Goal: Task Accomplishment & Management: Complete application form

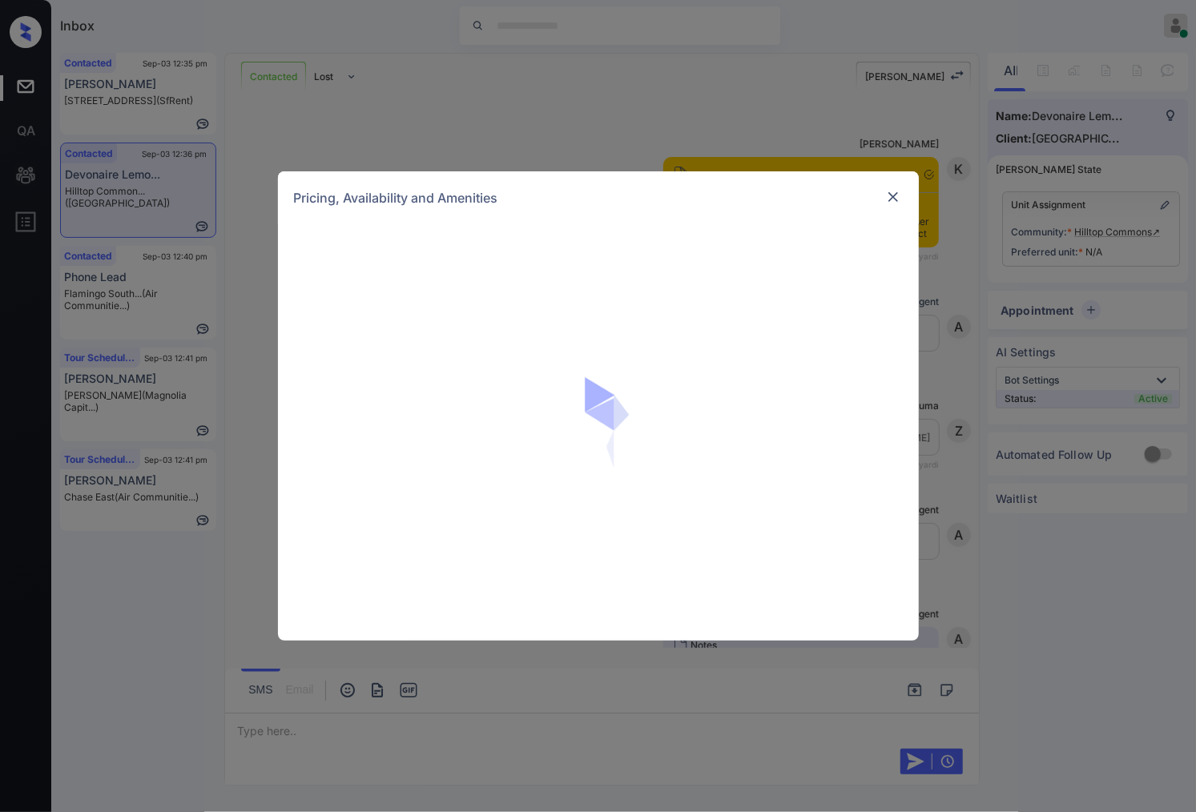
scroll to position [1506, 0]
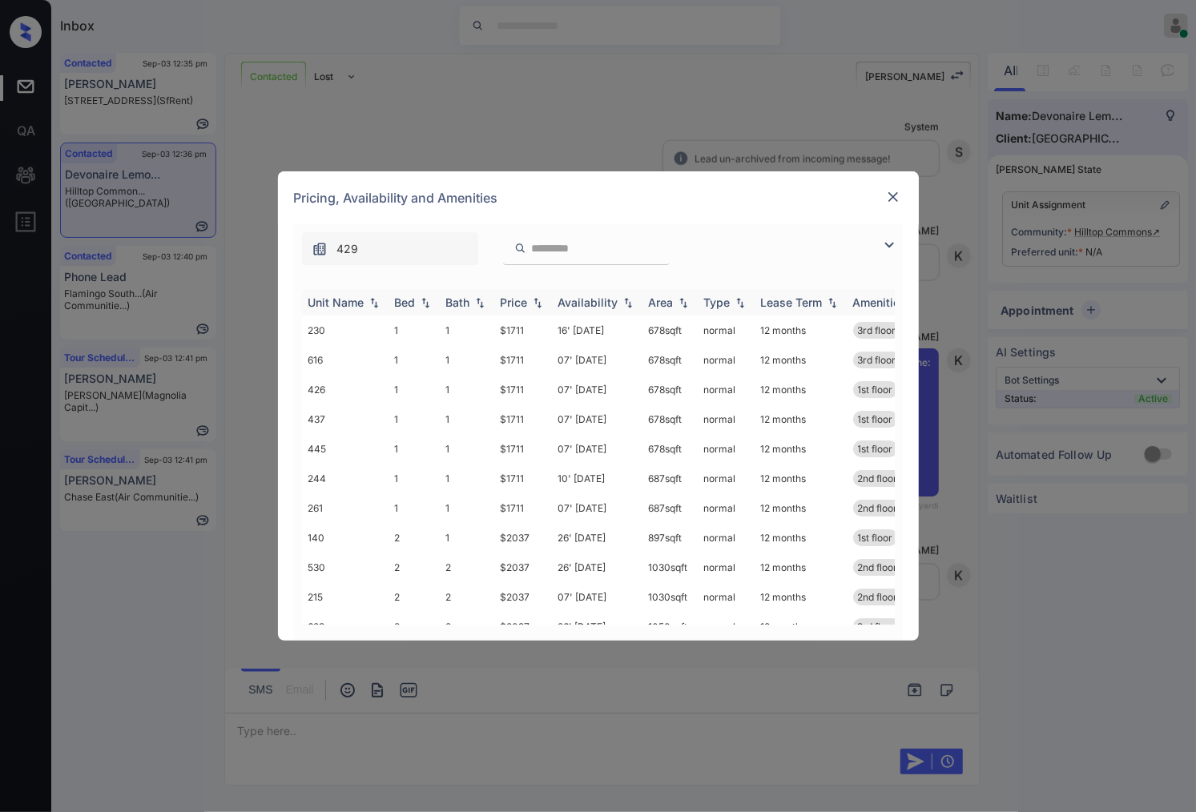
click at [542, 307] on img at bounding box center [538, 302] width 16 height 11
click at [510, 474] on td "$1711" at bounding box center [523, 479] width 58 height 30
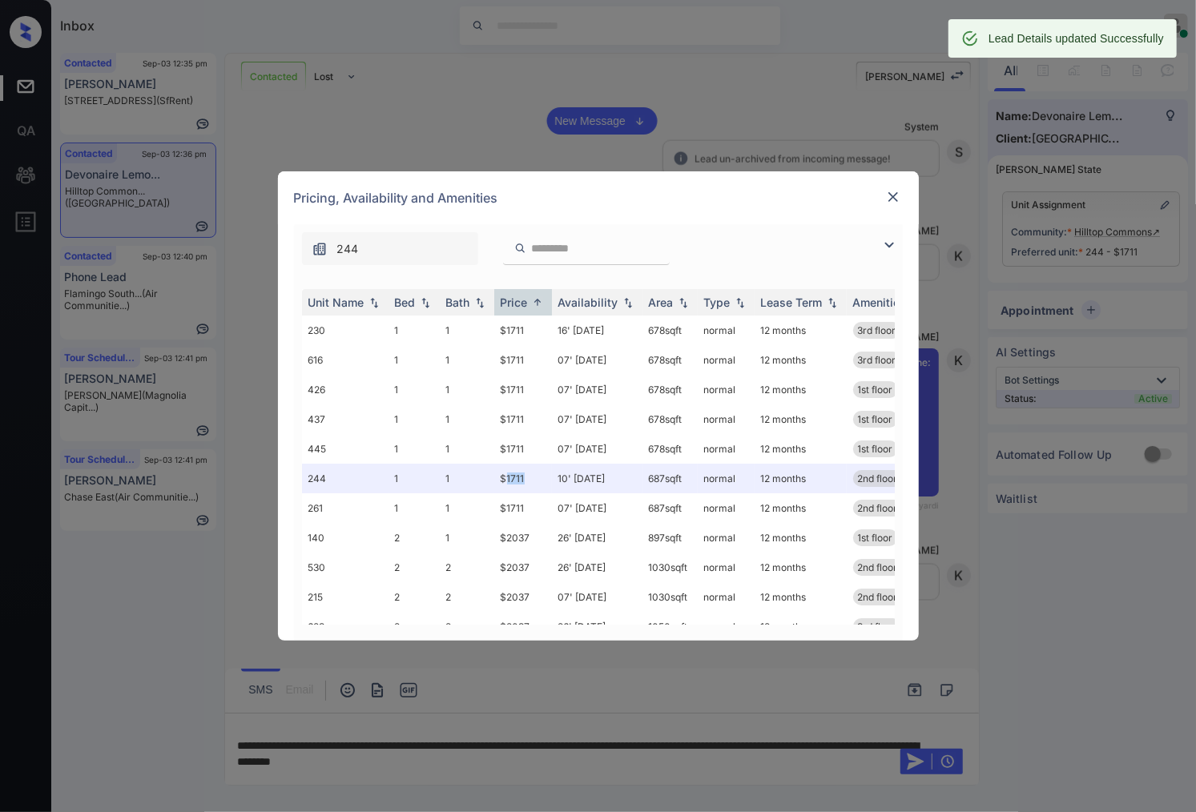
click at [885, 196] on img at bounding box center [893, 197] width 16 height 16
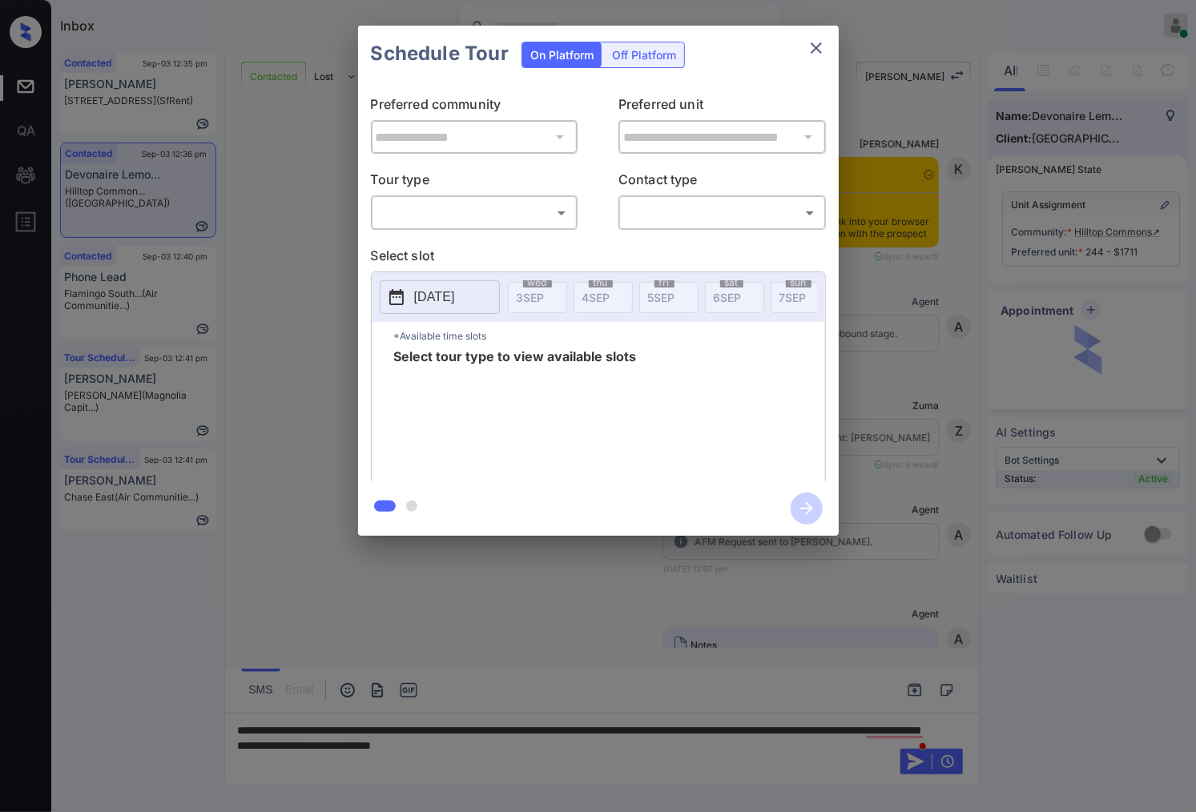
scroll to position [2589, 0]
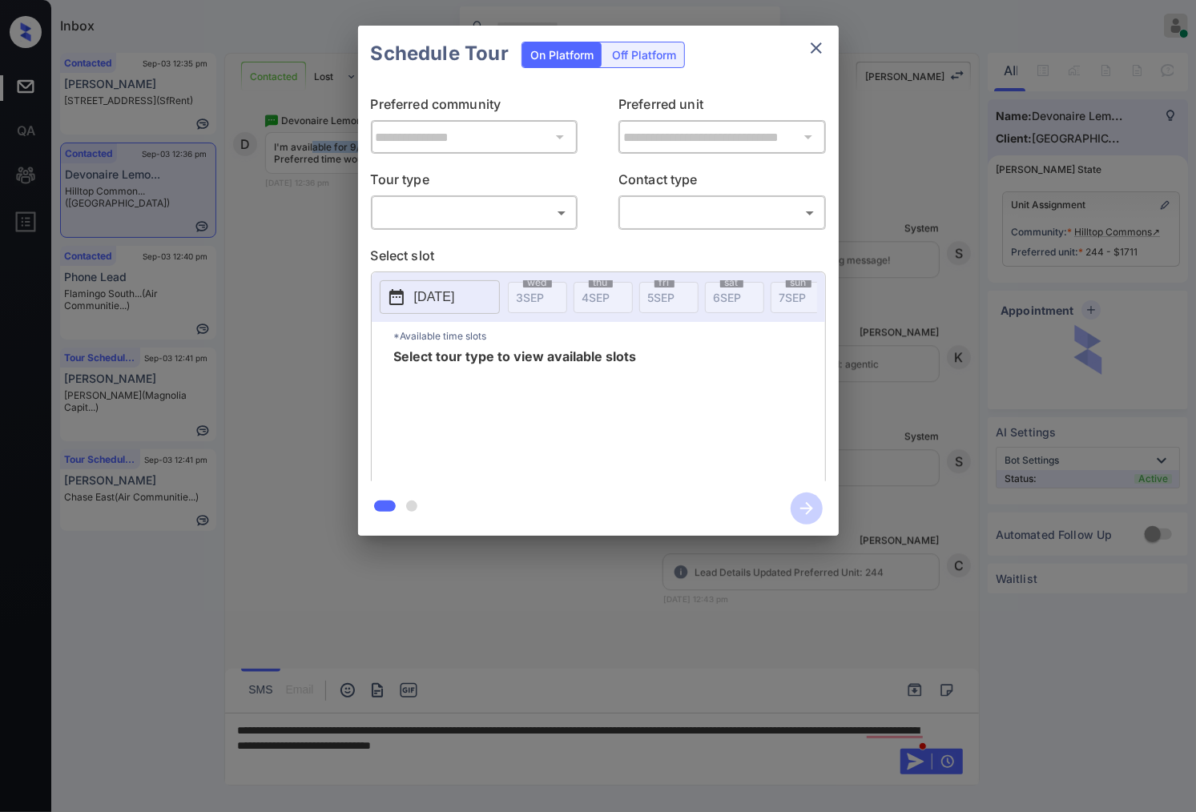
click at [446, 204] on body "Inbox Caroline Dacanay Online Set yourself offline Set yourself on break Profil…" at bounding box center [598, 406] width 1196 height 812
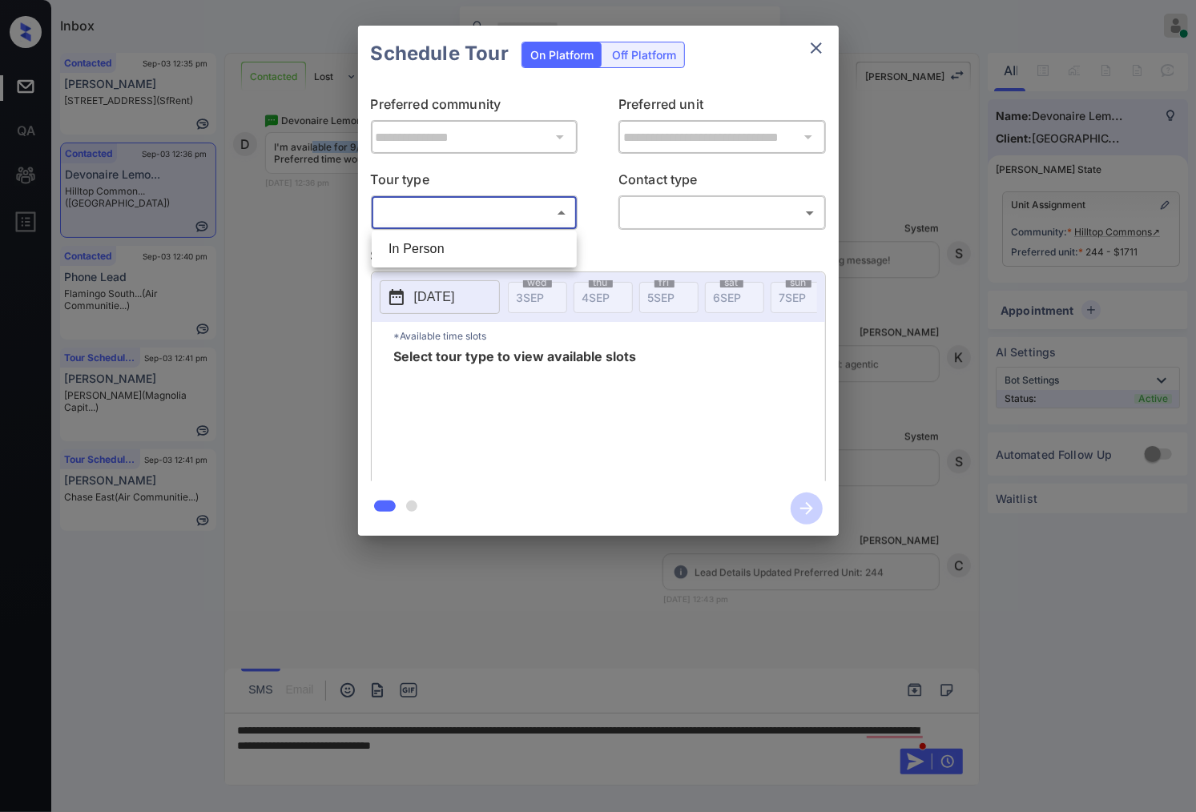
drag, startPoint x: 466, startPoint y: 251, endPoint x: 582, endPoint y: 224, distance: 118.4
click at [467, 251] on li "In Person" at bounding box center [474, 249] width 197 height 29
type input "********"
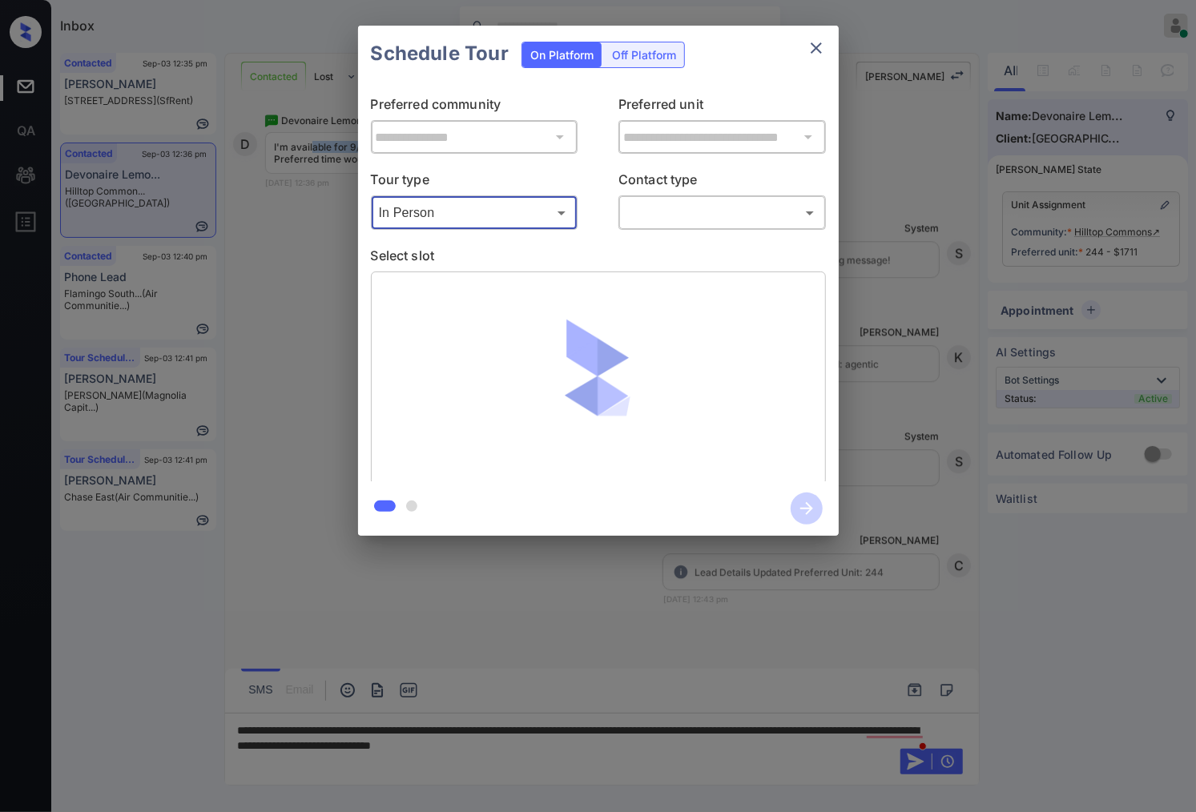
click at [726, 208] on body "Inbox Caroline Dacanay Online Set yourself offline Set yourself on break Profil…" at bounding box center [598, 406] width 1196 height 812
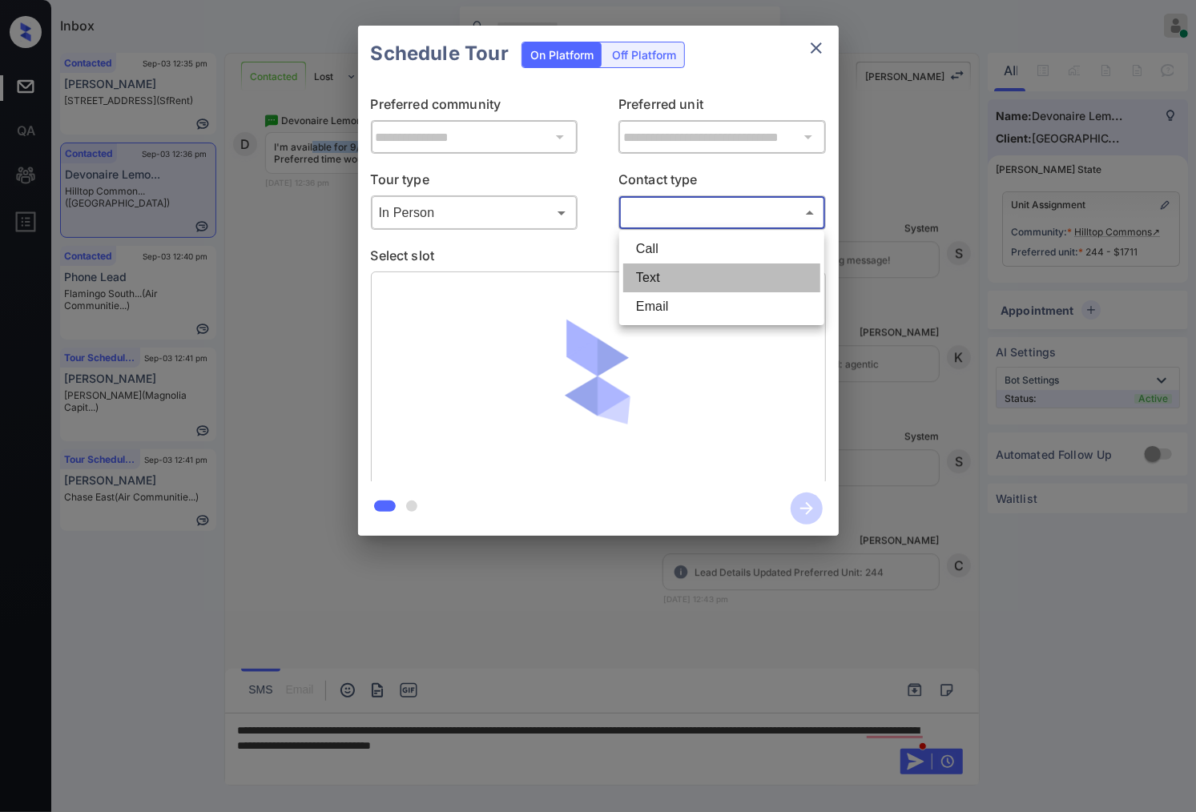
click at [695, 265] on li "Text" at bounding box center [721, 278] width 197 height 29
type input "****"
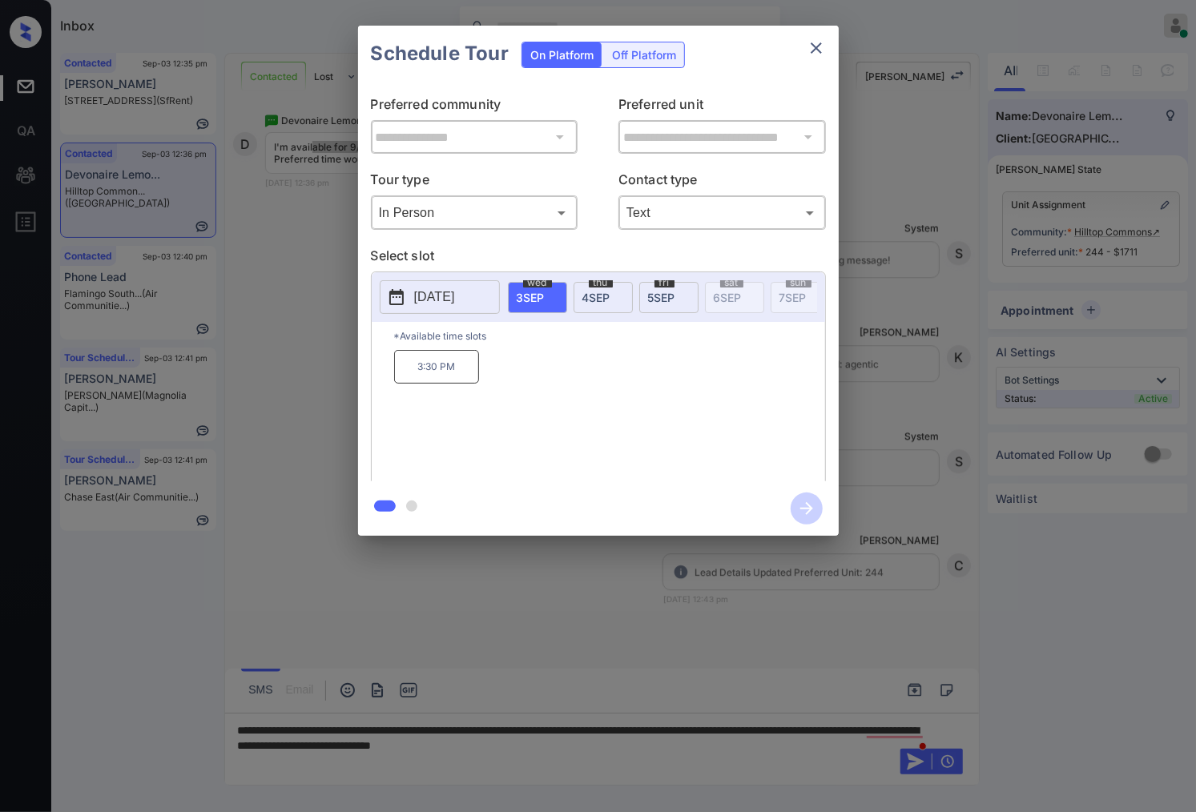
click at [485, 294] on button "[DATE]" at bounding box center [440, 297] width 120 height 34
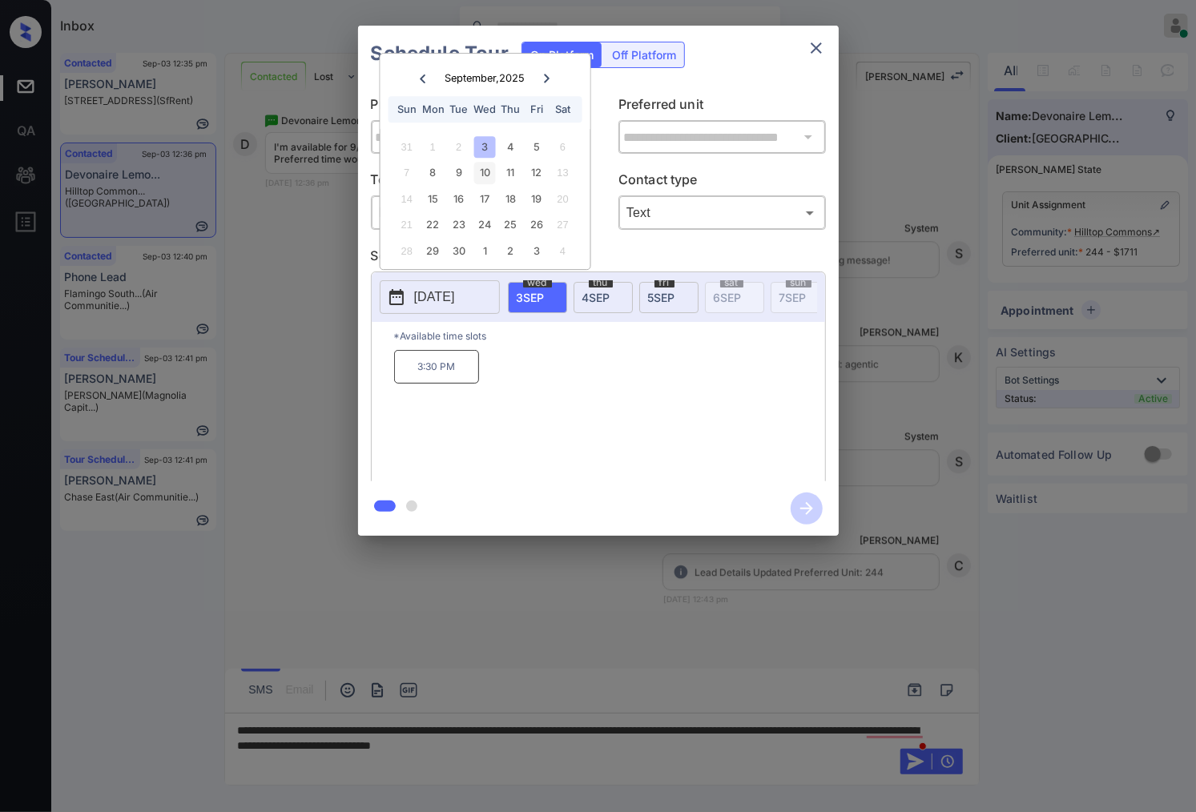
click at [483, 173] on div "10" at bounding box center [485, 174] width 22 height 22
click at [808, 46] on icon "close" at bounding box center [816, 47] width 19 height 19
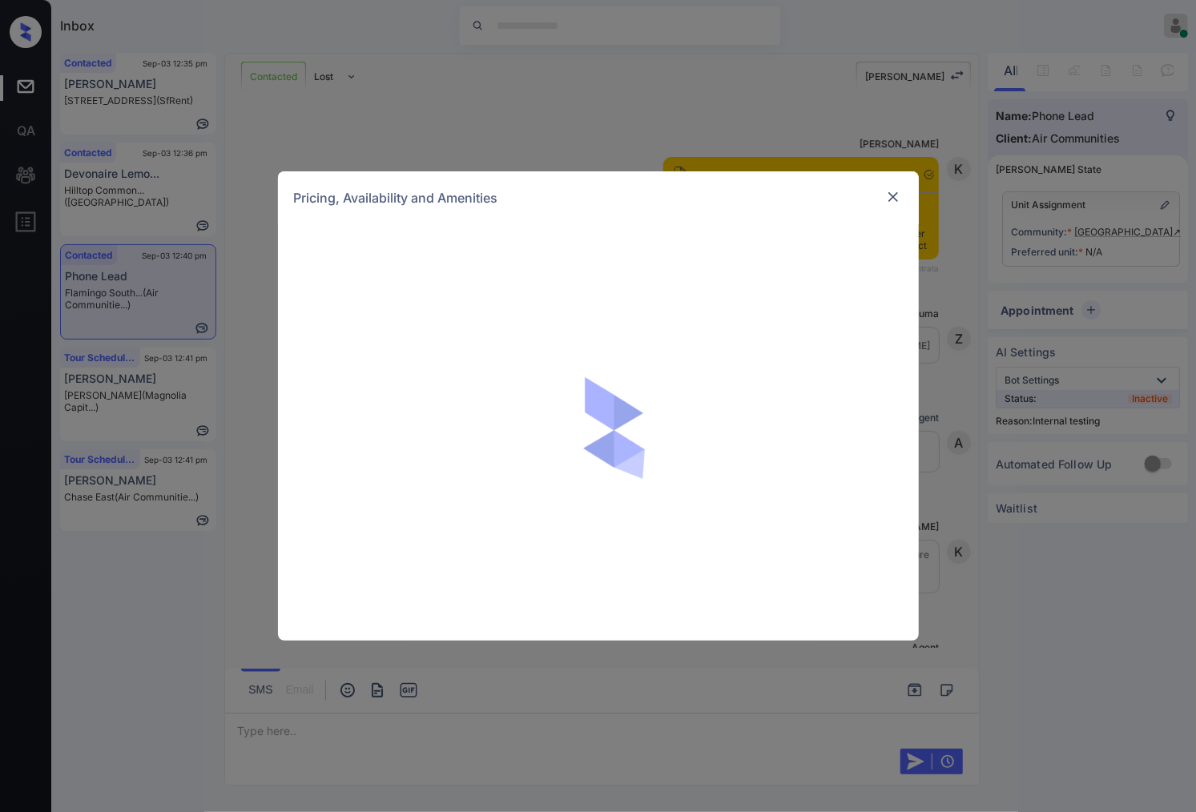
scroll to position [3772, 0]
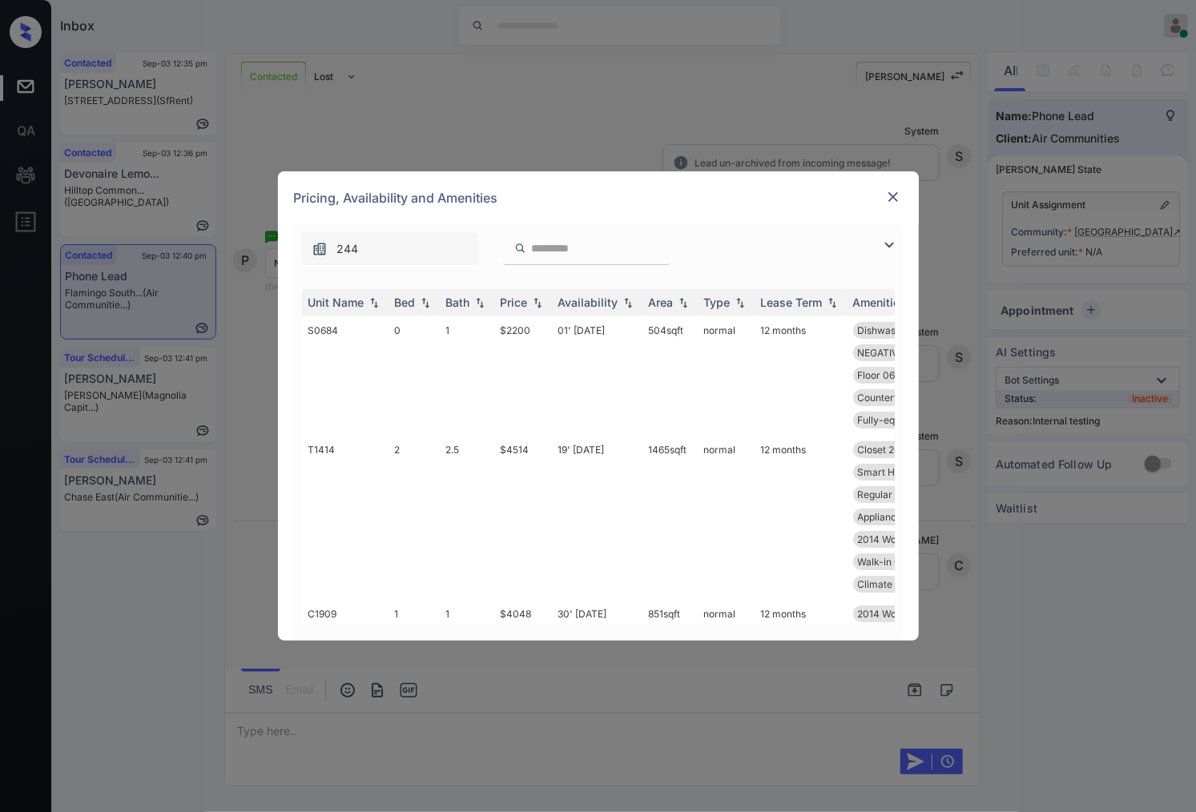
click at [556, 260] on div at bounding box center [586, 248] width 167 height 33
click at [556, 258] on div at bounding box center [586, 248] width 167 height 33
click at [556, 251] on input "search" at bounding box center [595, 249] width 131 height 14
paste input "*****"
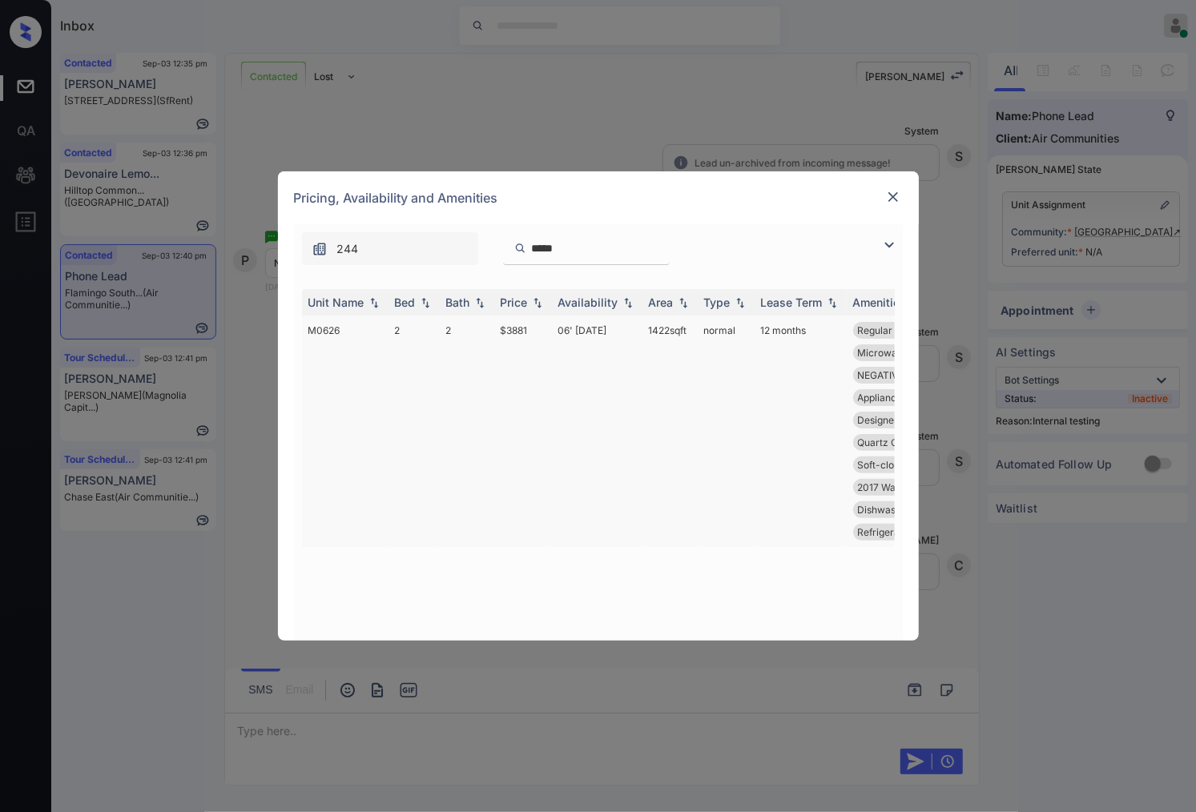
type input "*****"
click at [564, 327] on td "06' Aug 25" at bounding box center [597, 432] width 91 height 232
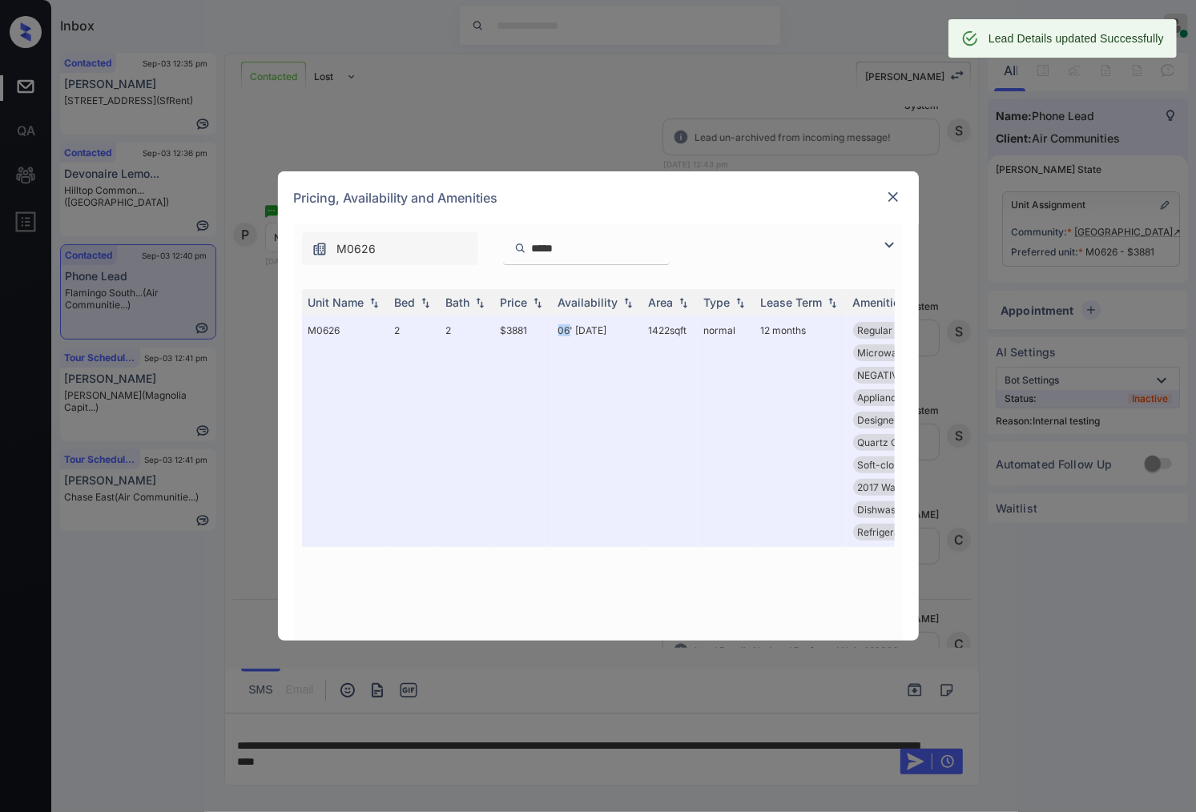
scroll to position [3878, 0]
click at [890, 192] on img at bounding box center [893, 197] width 16 height 16
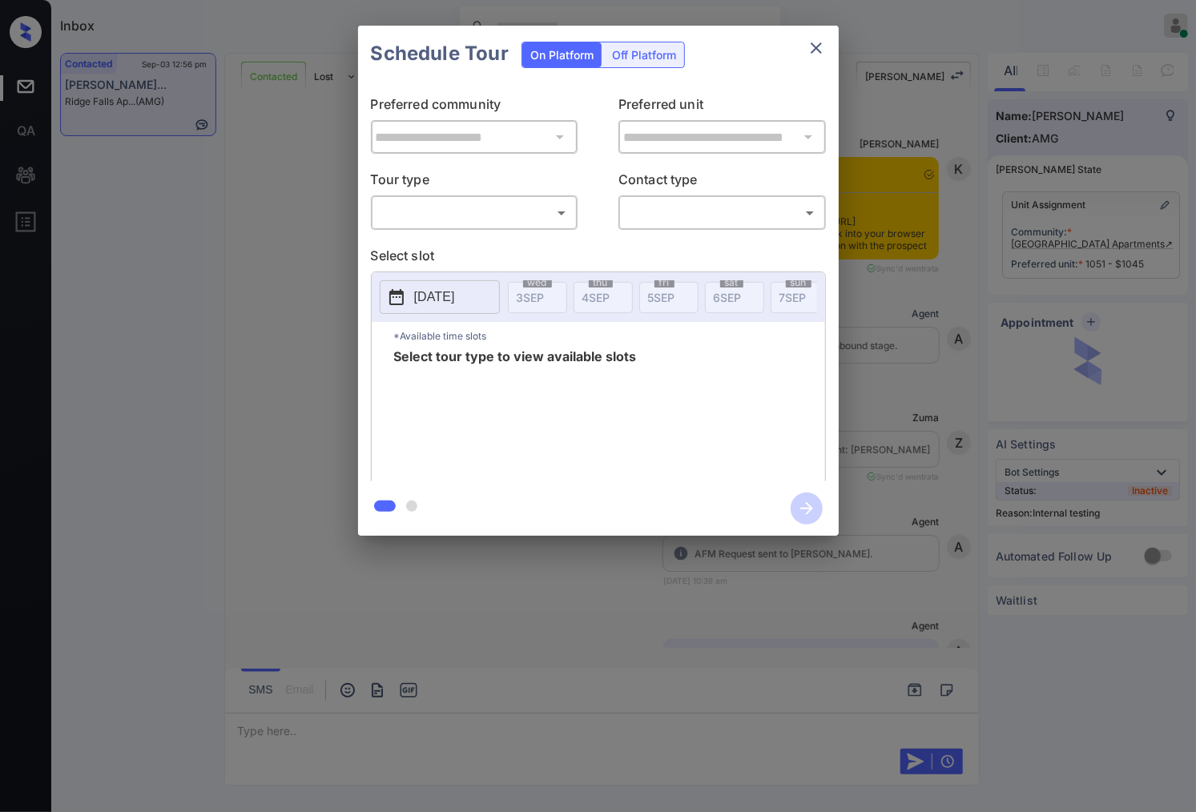
scroll to position [1852, 0]
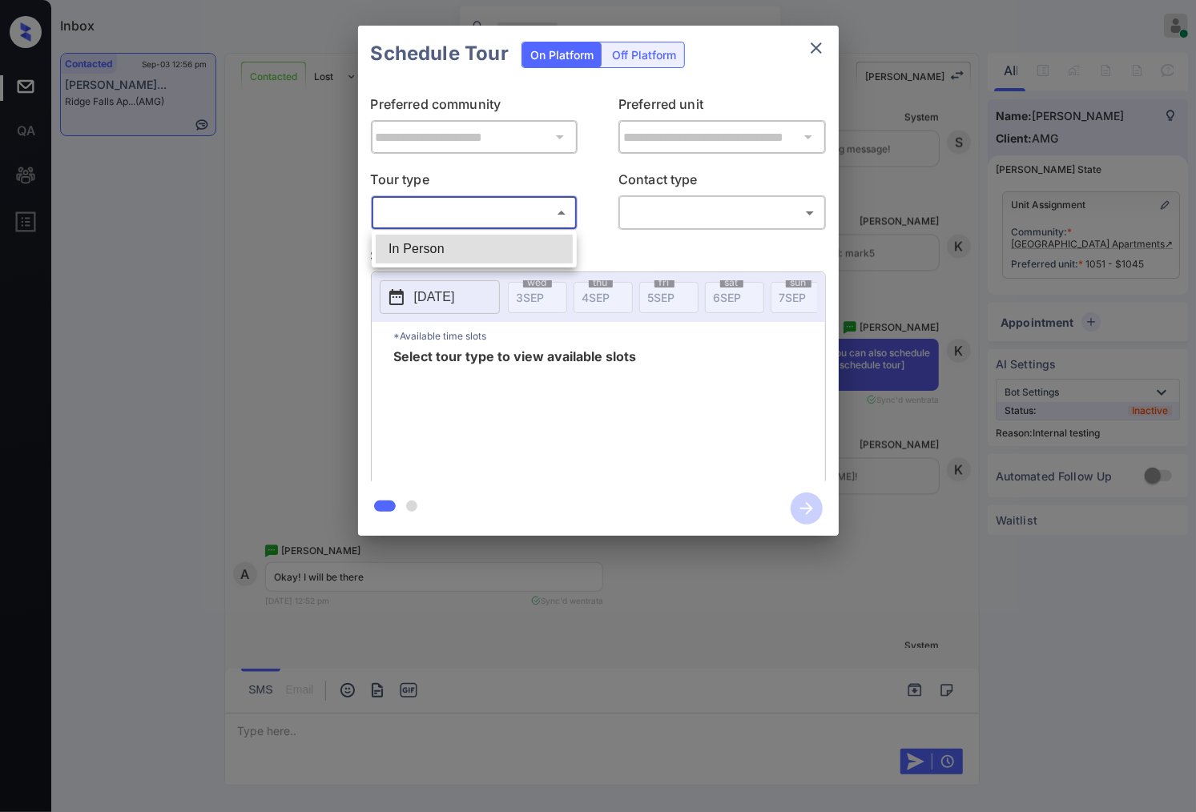
click at [562, 215] on body "Inbox Caroline Dacanay Online Set yourself offline Set yourself on break Profil…" at bounding box center [598, 406] width 1196 height 812
click at [538, 239] on li "In Person" at bounding box center [474, 249] width 197 height 29
type input "********"
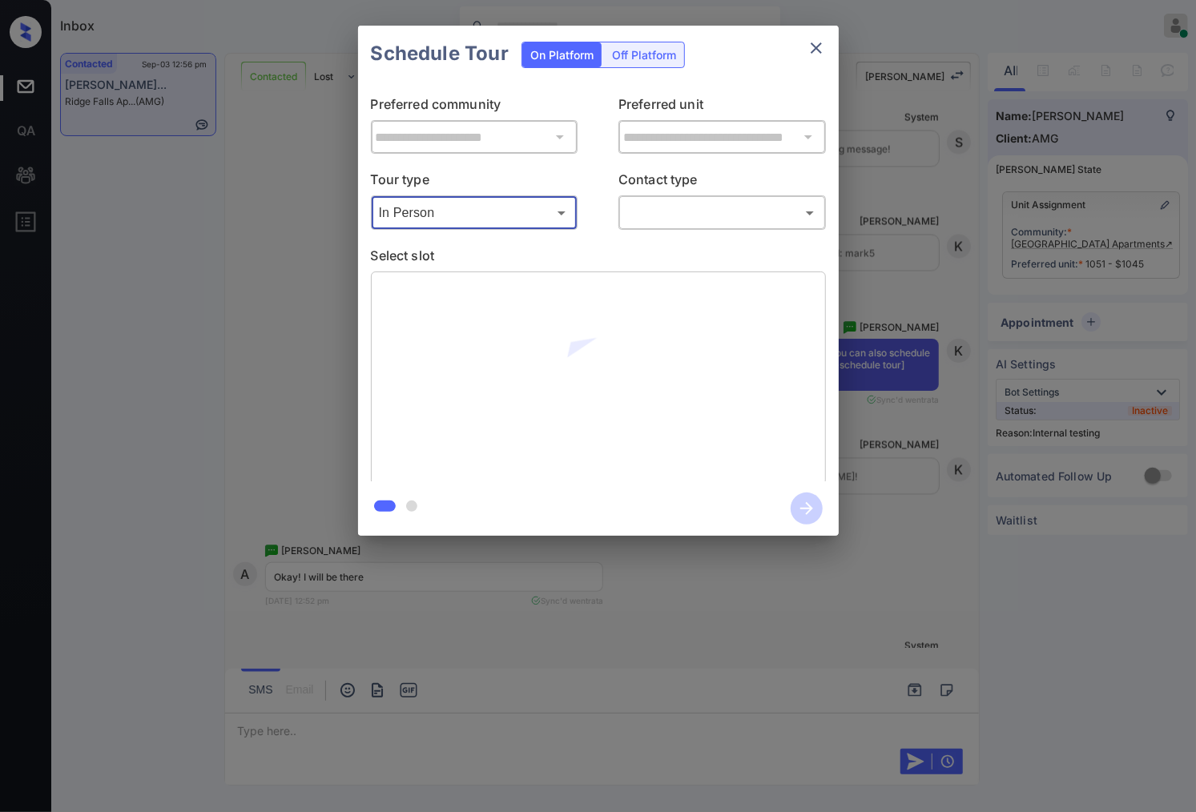
click at [676, 213] on body "Inbox [PERSON_NAME] Online Set yourself offline Set yourself on break Profile S…" at bounding box center [598, 406] width 1196 height 812
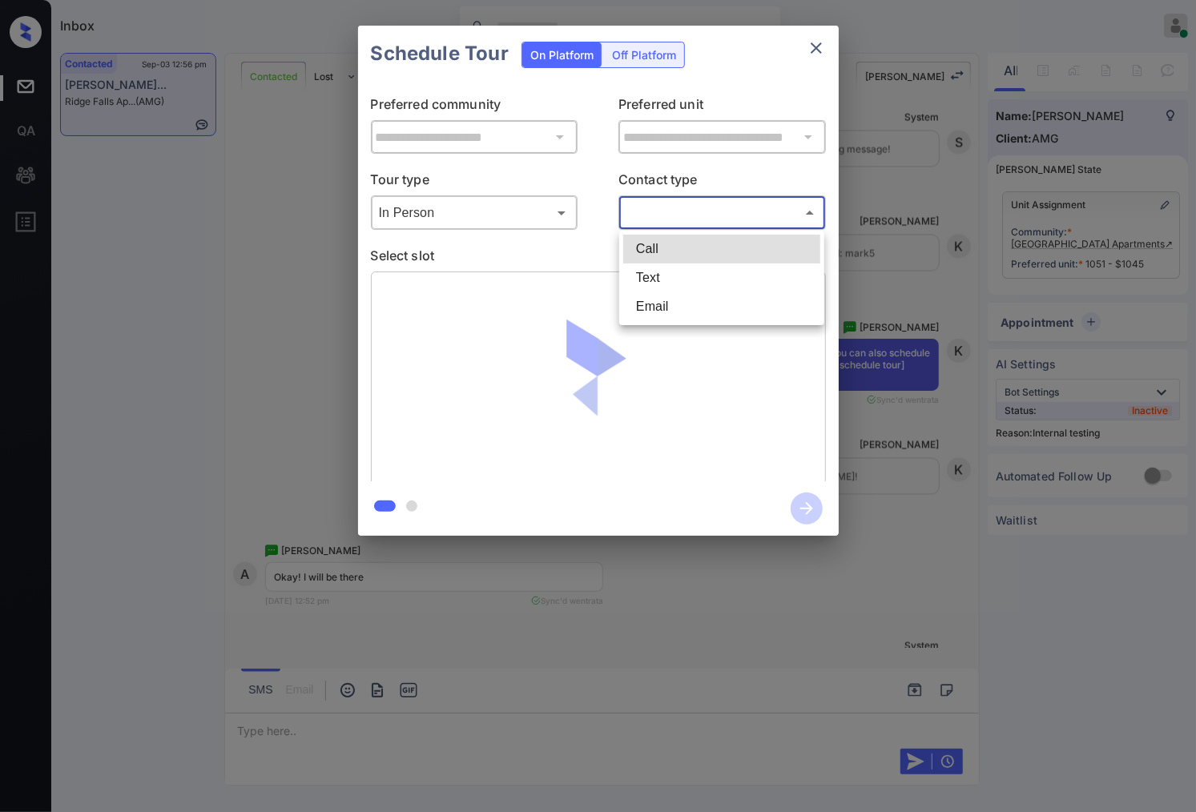
click at [683, 274] on li "Text" at bounding box center [721, 278] width 197 height 29
type input "****"
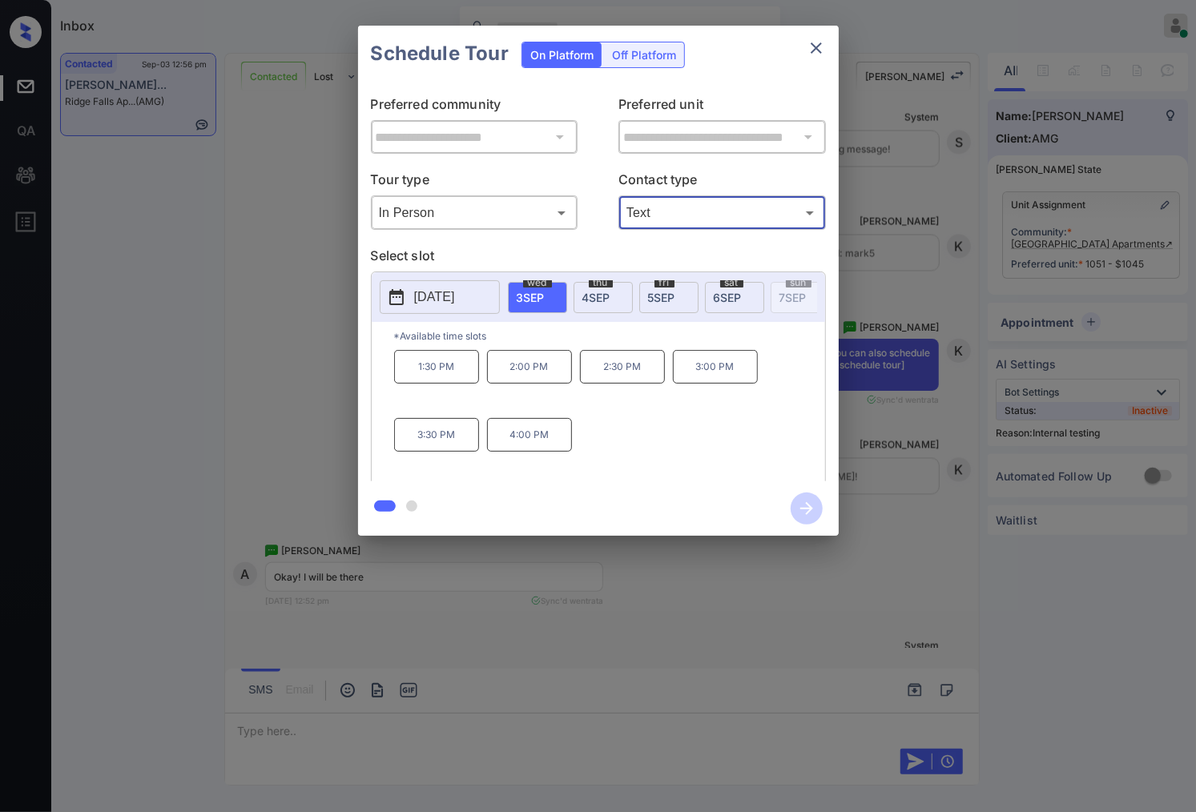
click at [901, 351] on div "**********" at bounding box center [598, 281] width 1196 height 562
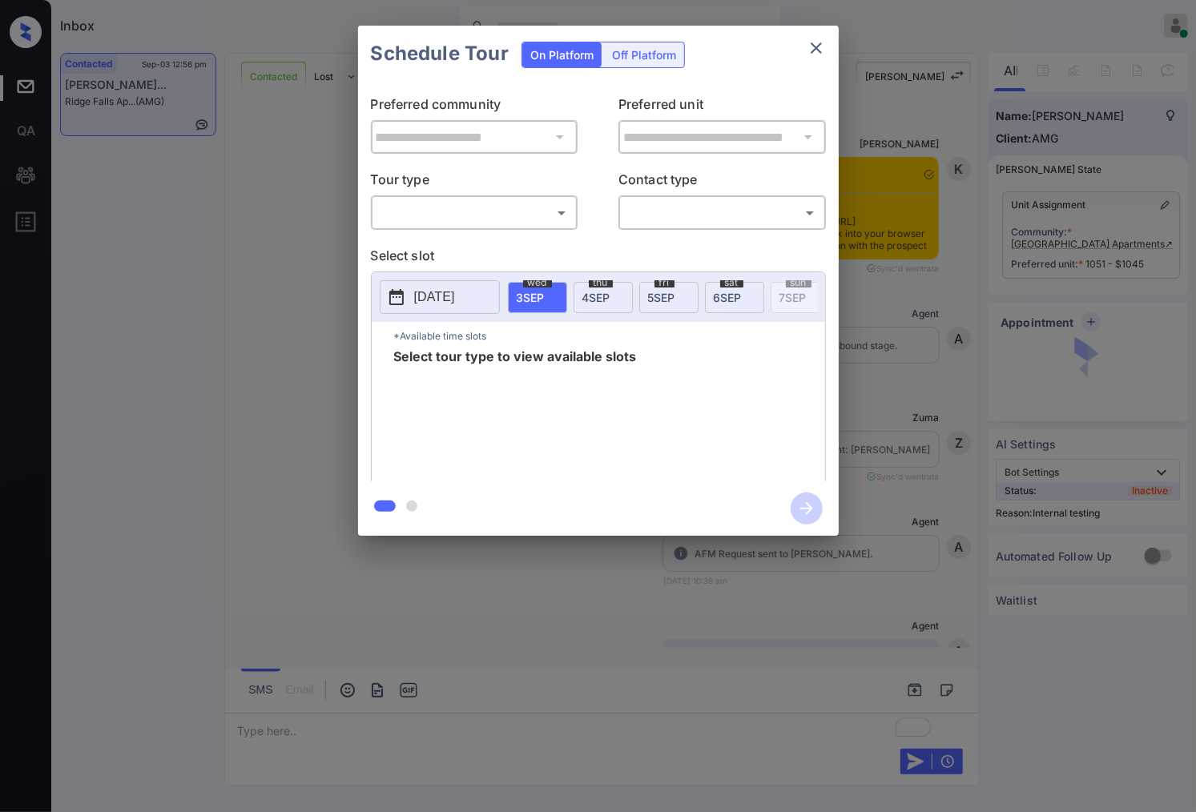
scroll to position [2920, 0]
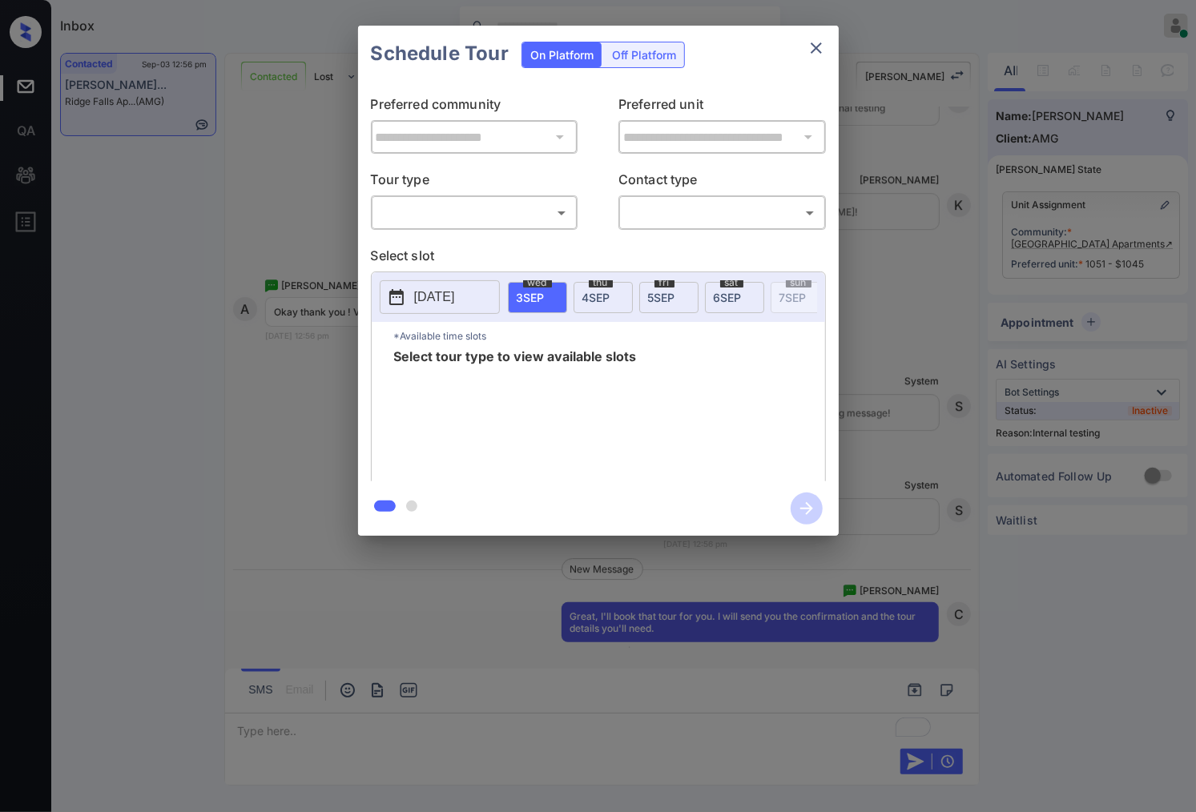
click at [567, 197] on div "​ ​" at bounding box center [475, 212] width 208 height 34
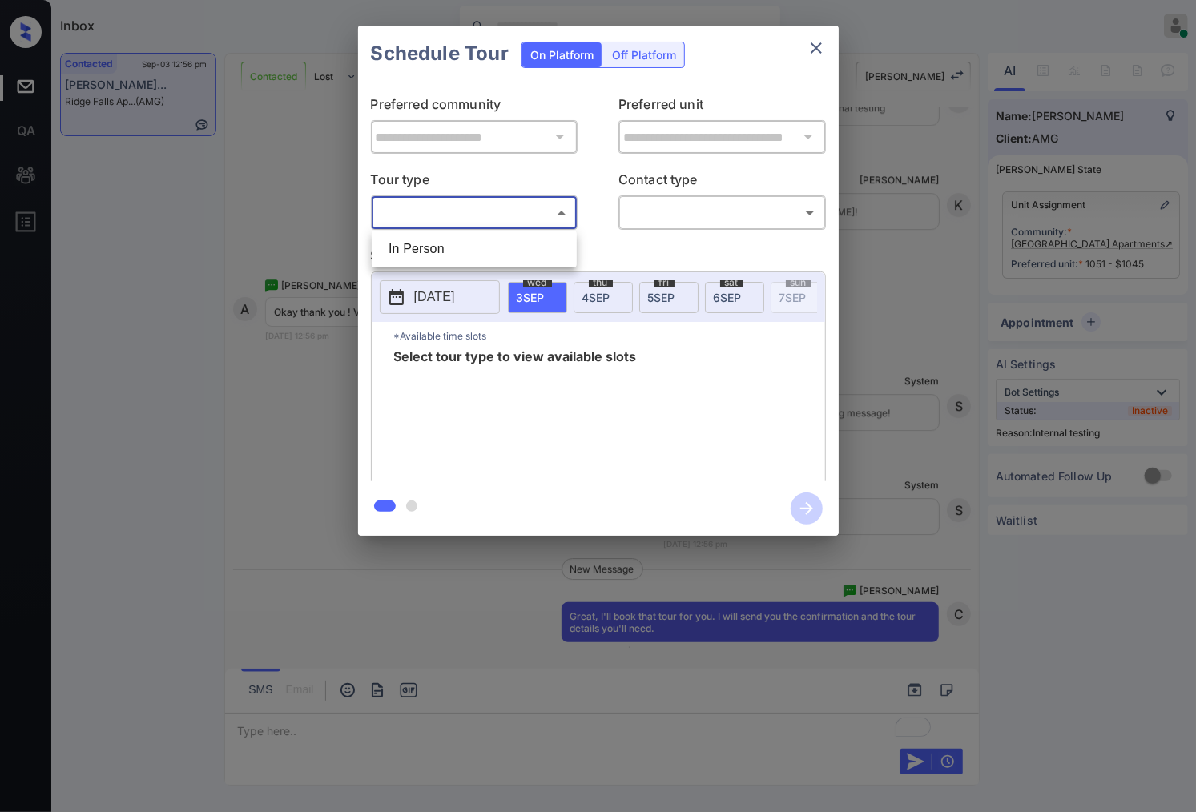
click at [566, 204] on body "Inbox [PERSON_NAME] Online Set yourself offline Set yourself on break Profile S…" at bounding box center [598, 406] width 1196 height 812
click at [554, 240] on li "In Person" at bounding box center [474, 249] width 197 height 29
type input "********"
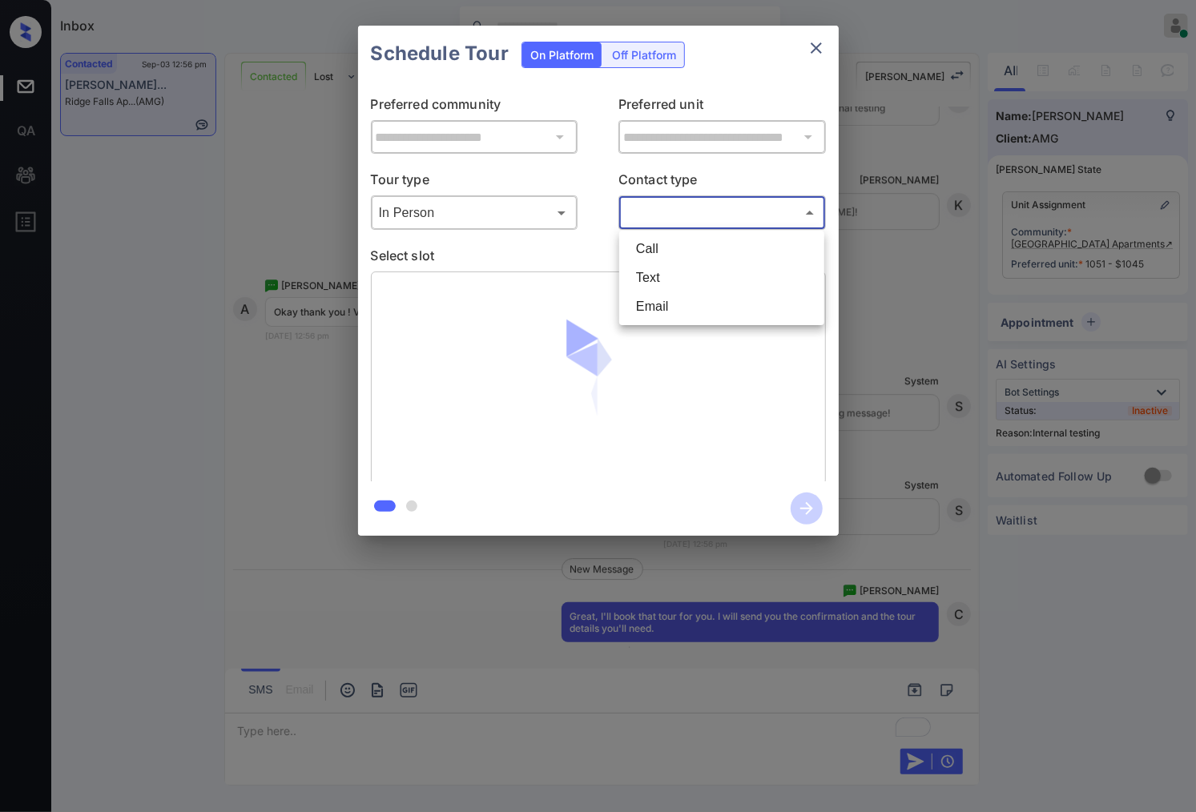
click at [675, 205] on body "Inbox Caroline Dacanay Online Set yourself offline Set yourself on break Profil…" at bounding box center [598, 406] width 1196 height 812
click at [684, 284] on li "Text" at bounding box center [721, 278] width 197 height 29
type input "****"
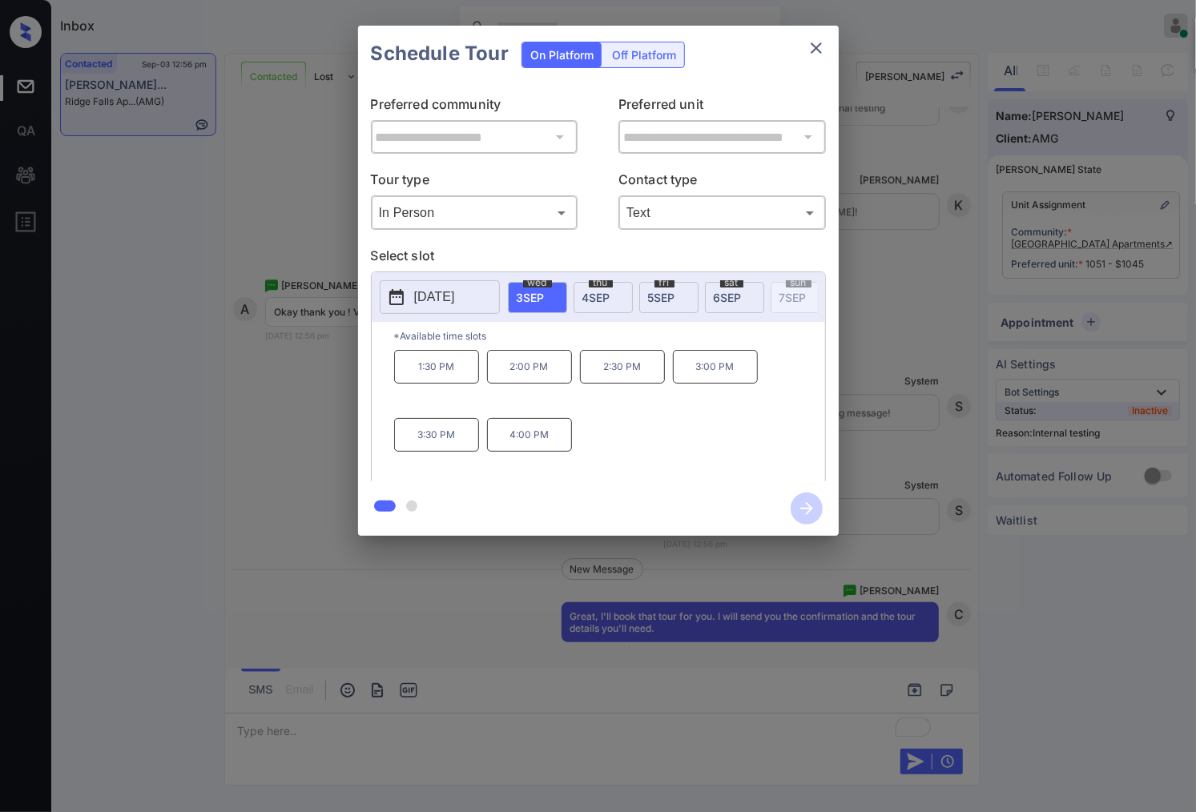
click at [445, 369] on p "1:30 PM" at bounding box center [436, 367] width 85 height 34
click at [814, 509] on icon "button" at bounding box center [807, 509] width 32 height 32
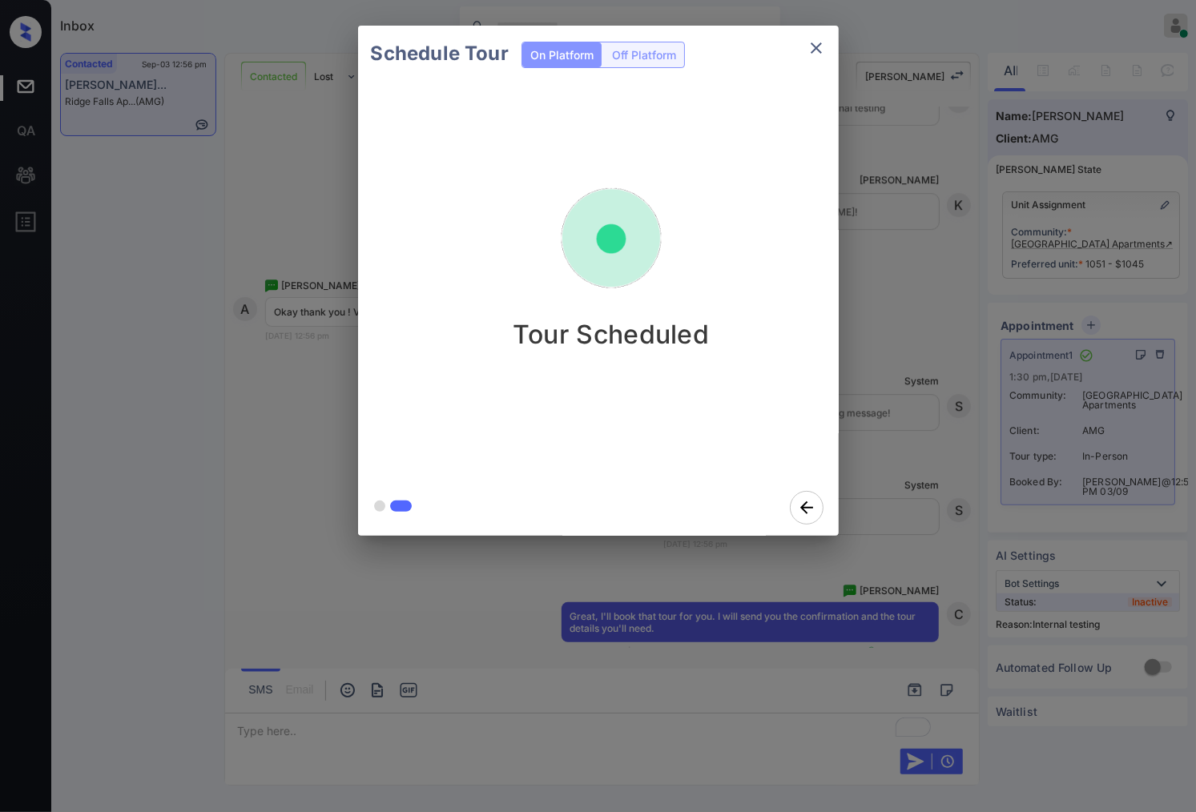
click at [929, 308] on div "Schedule Tour On Platform Off Platform Tour Scheduled" at bounding box center [598, 281] width 1196 height 562
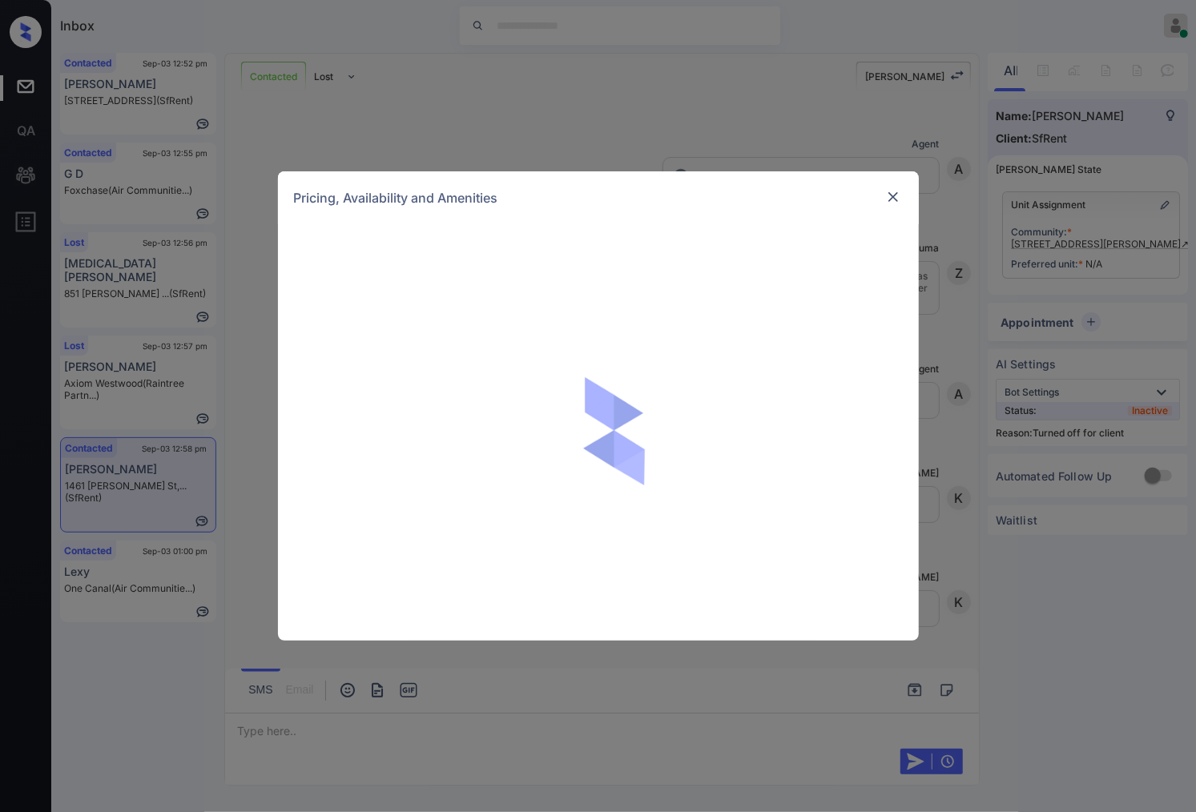
scroll to position [6429, 0]
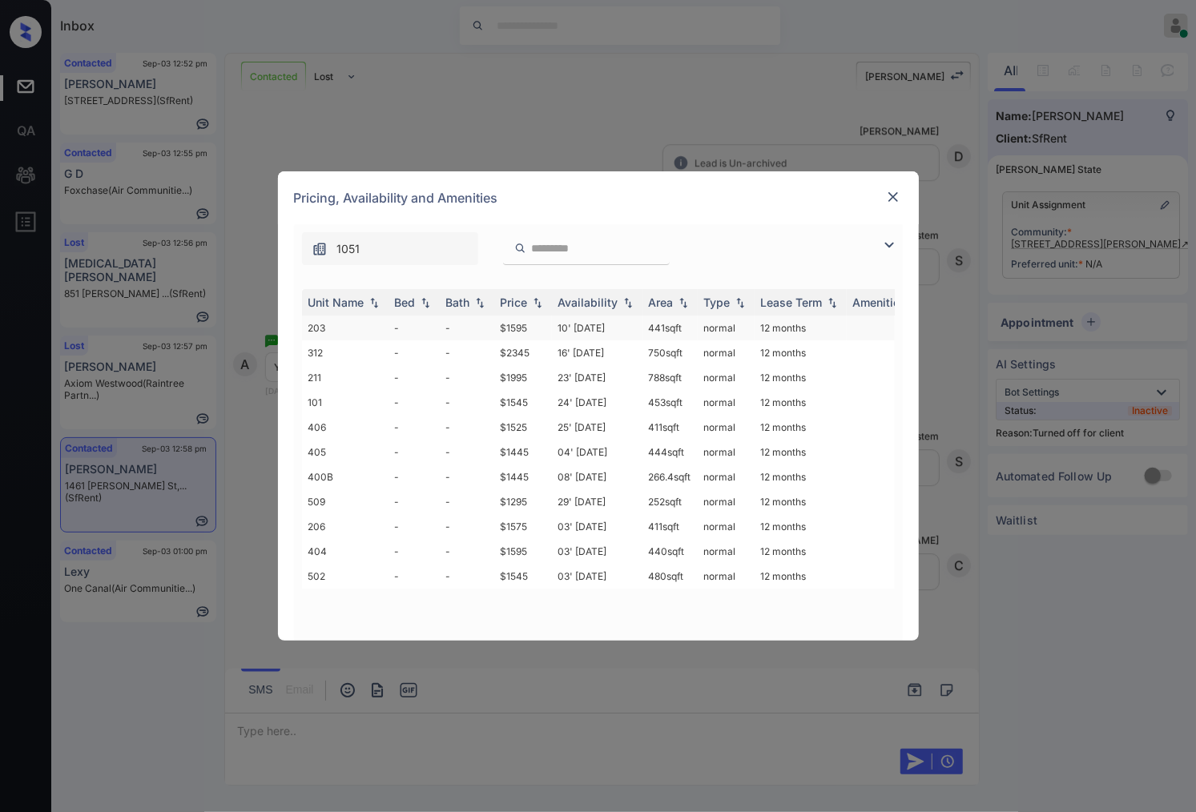
click at [549, 321] on td "$1595" at bounding box center [523, 328] width 58 height 25
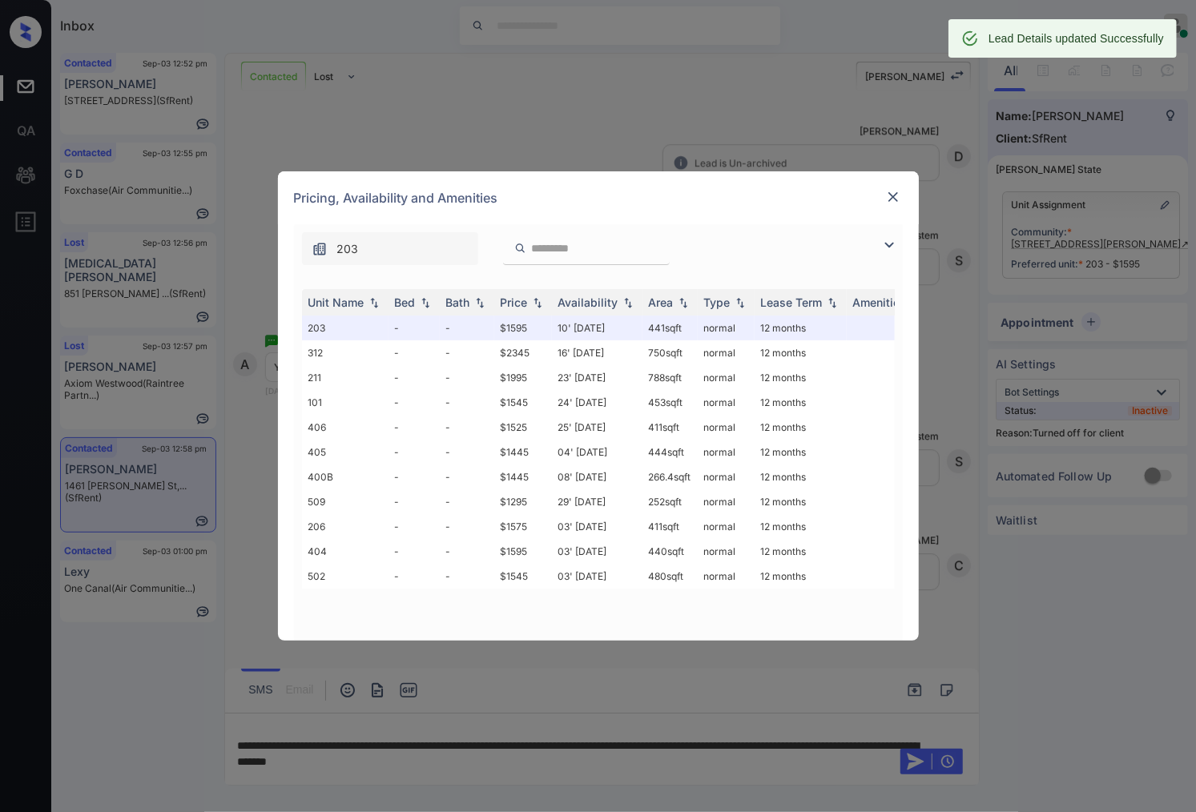
click at [895, 193] on img at bounding box center [893, 197] width 16 height 16
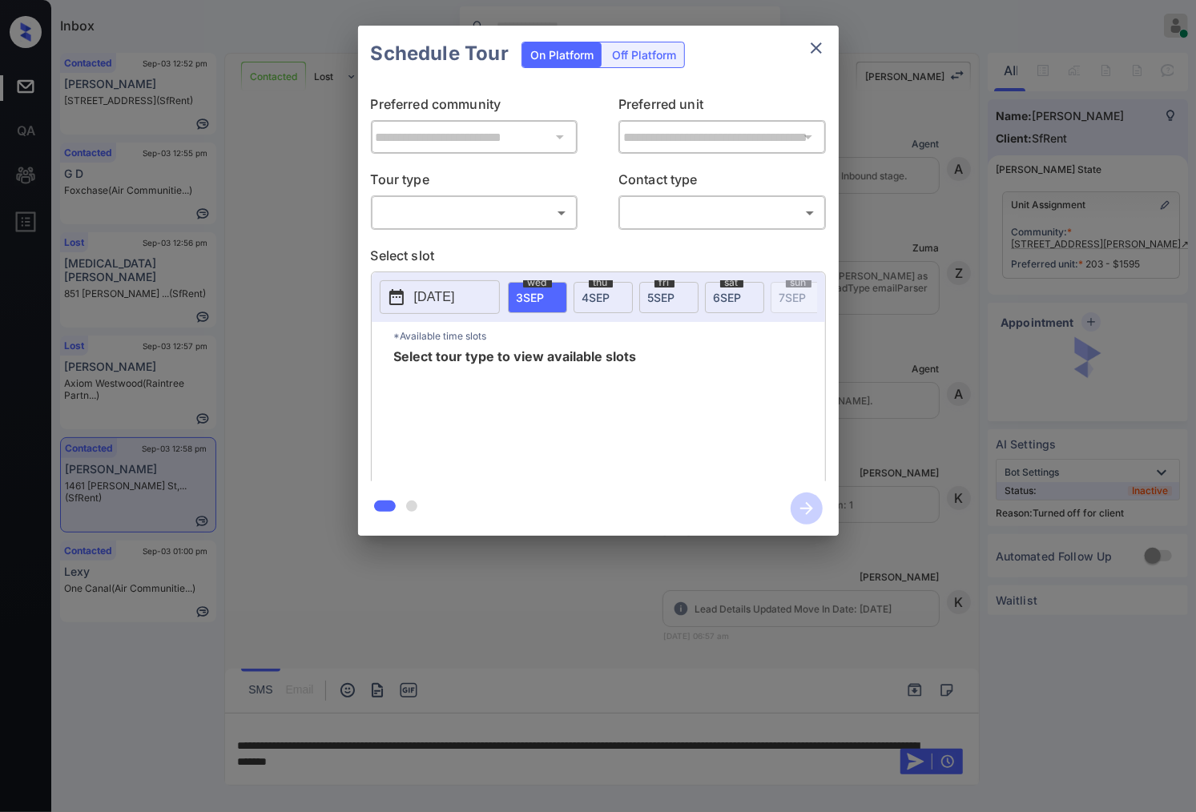
scroll to position [6533, 0]
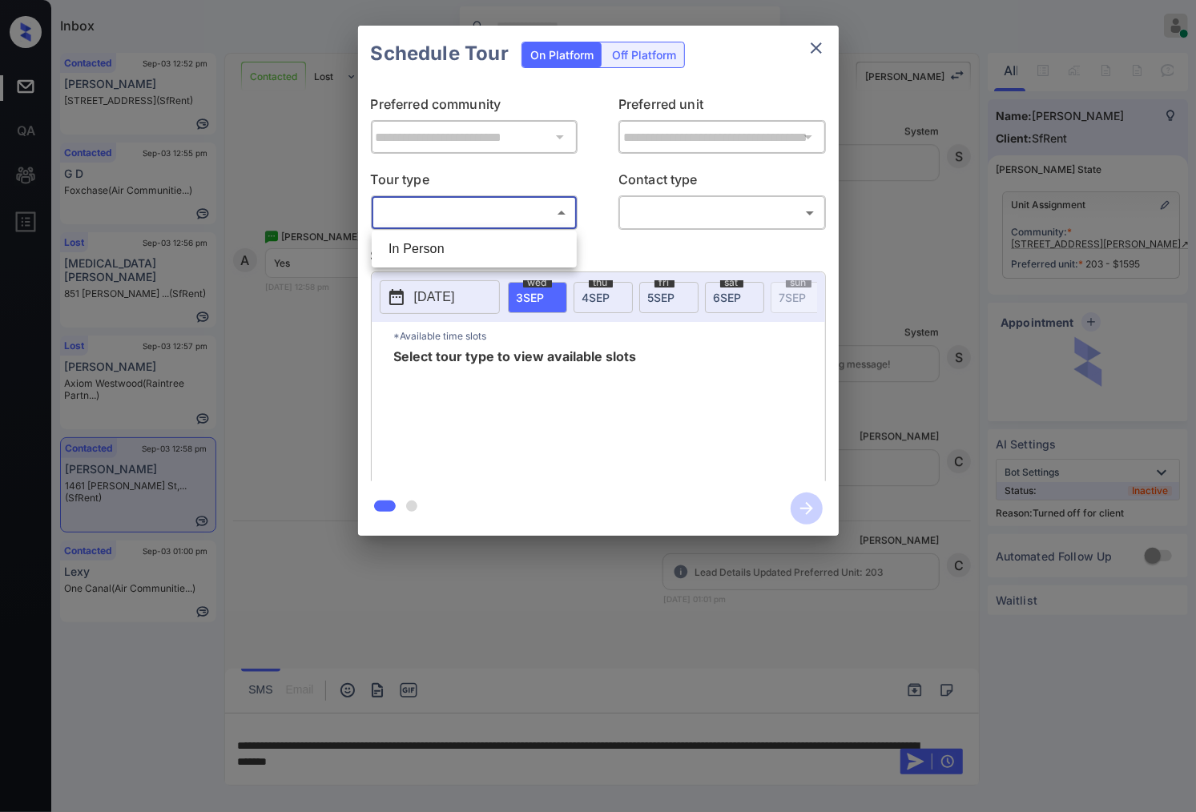
click at [553, 211] on body "Inbox [PERSON_NAME] Online Set yourself offline Set yourself on break Profile S…" at bounding box center [598, 406] width 1196 height 812
click at [548, 235] on li "In Person" at bounding box center [474, 249] width 197 height 29
type input "********"
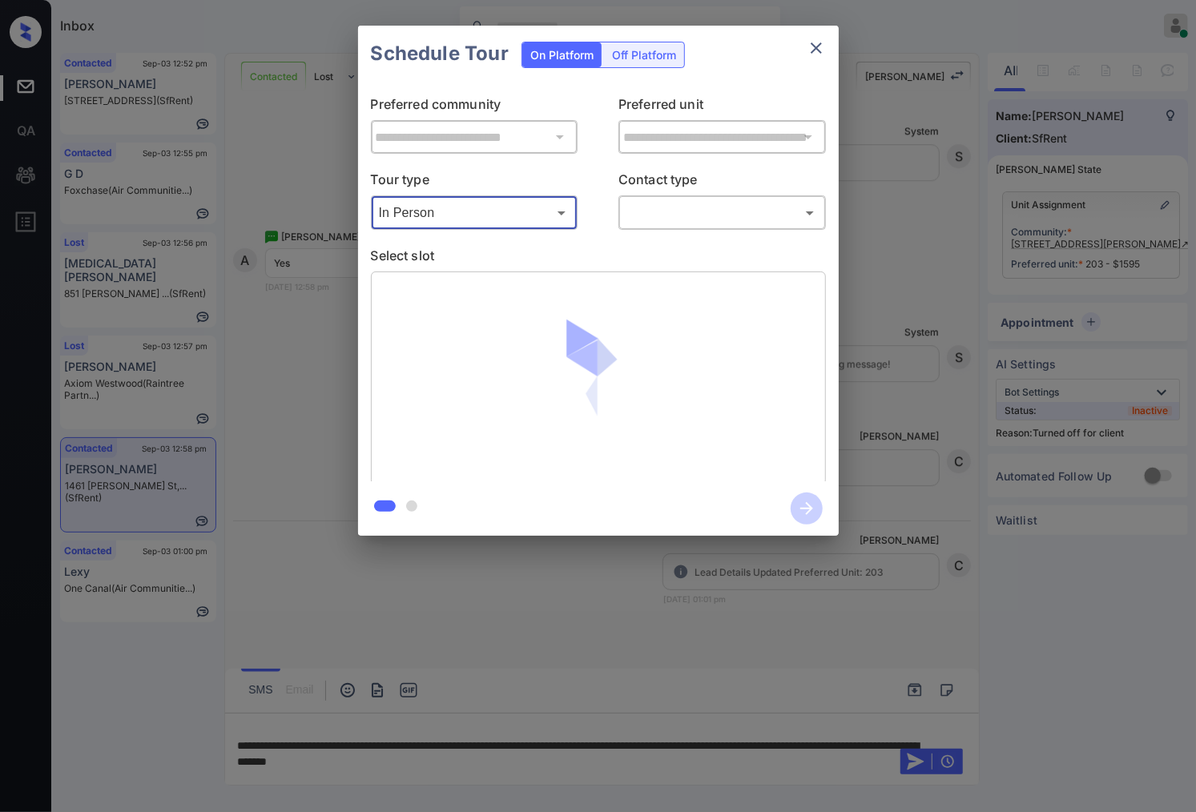
click at [658, 210] on body "Inbox [PERSON_NAME] Online Set yourself offline Set yourself on break Profile S…" at bounding box center [598, 406] width 1196 height 812
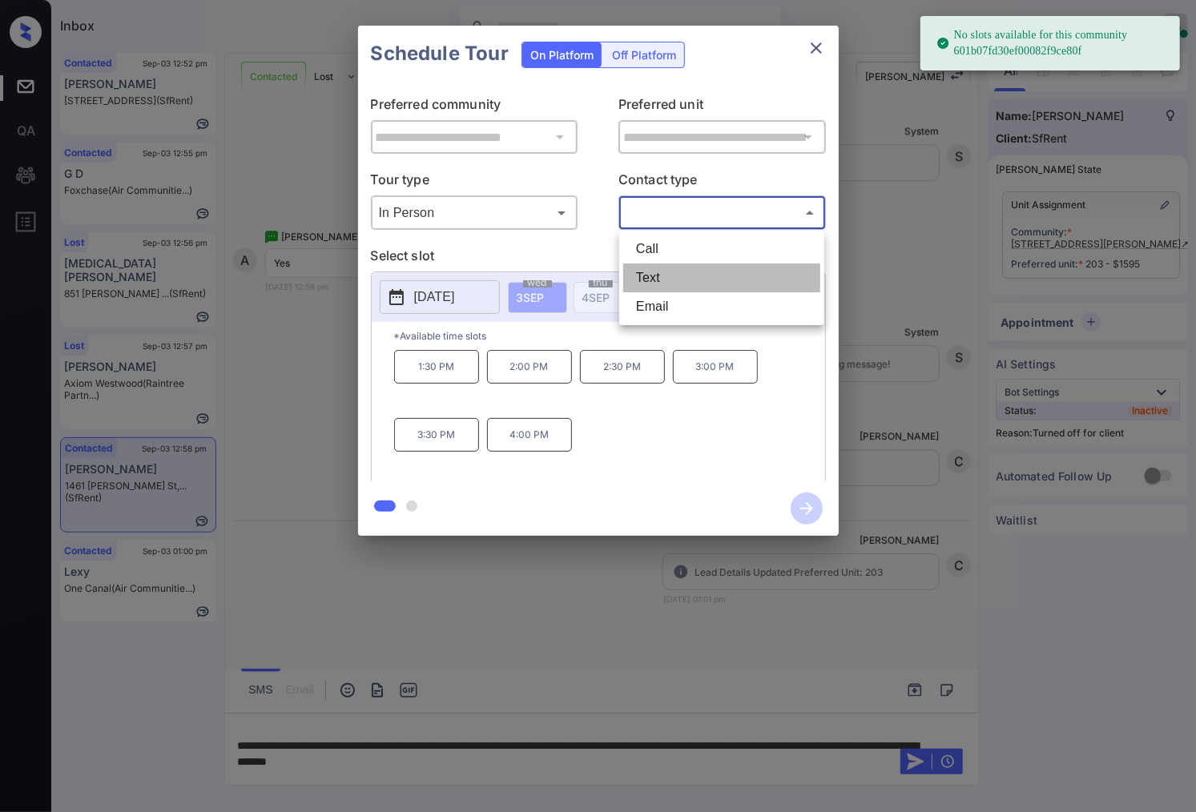
click at [675, 276] on li "Text" at bounding box center [721, 278] width 197 height 29
type input "****"
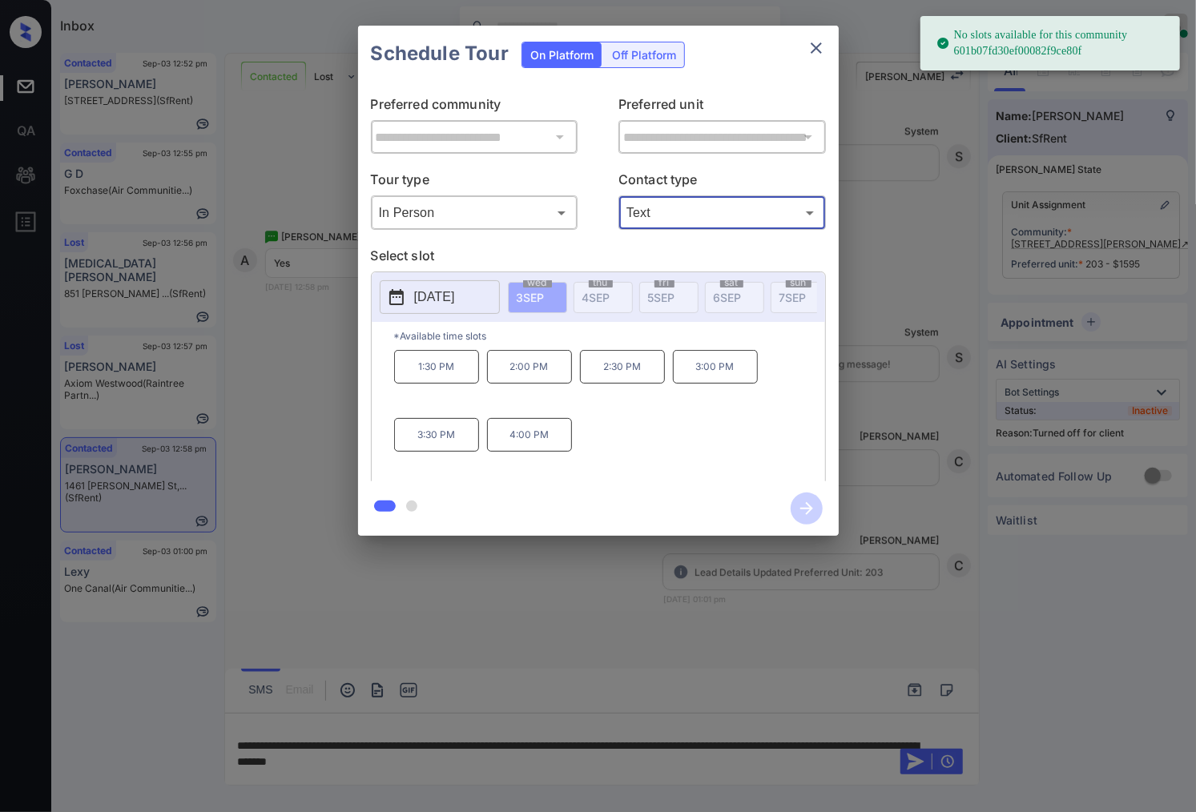
drag, startPoint x: 641, startPoint y: 58, endPoint x: 635, endPoint y: 83, distance: 25.5
click at [642, 58] on div "Off Platform" at bounding box center [644, 54] width 80 height 25
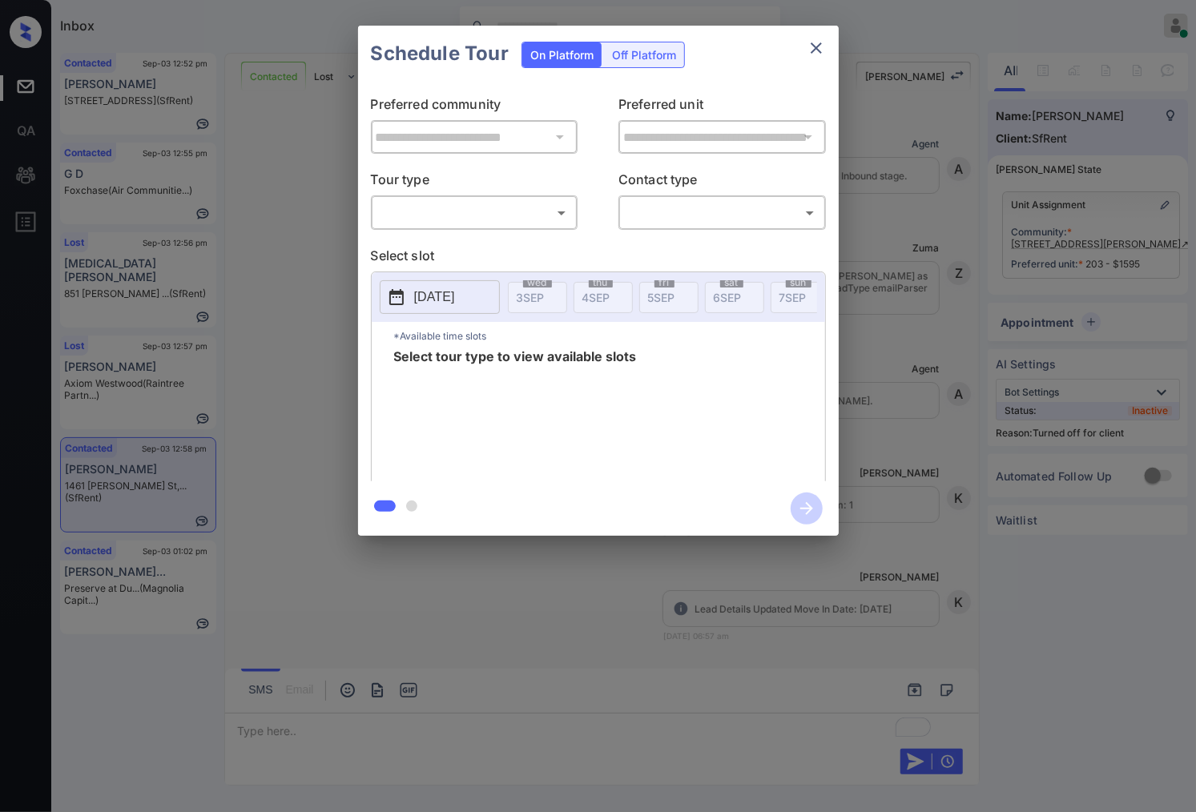
scroll to position [6639, 0]
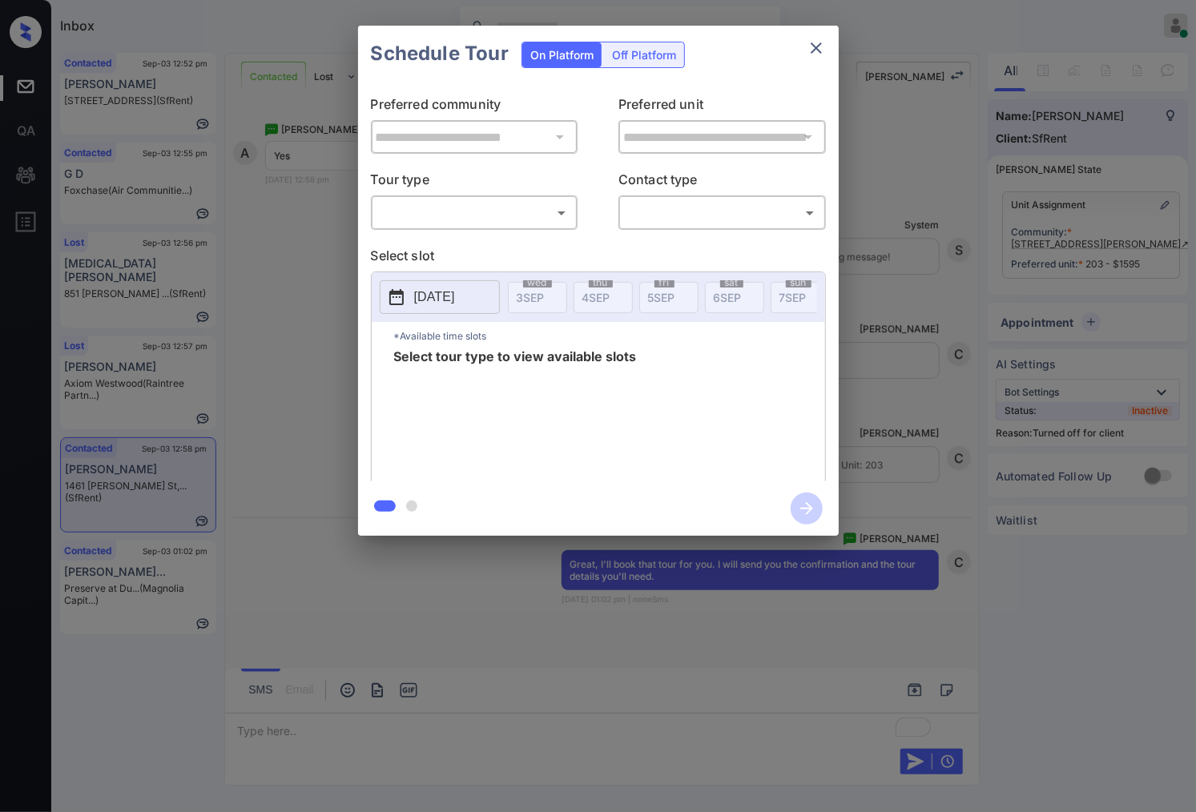
click at [641, 54] on div "Off Platform" at bounding box center [644, 54] width 80 height 25
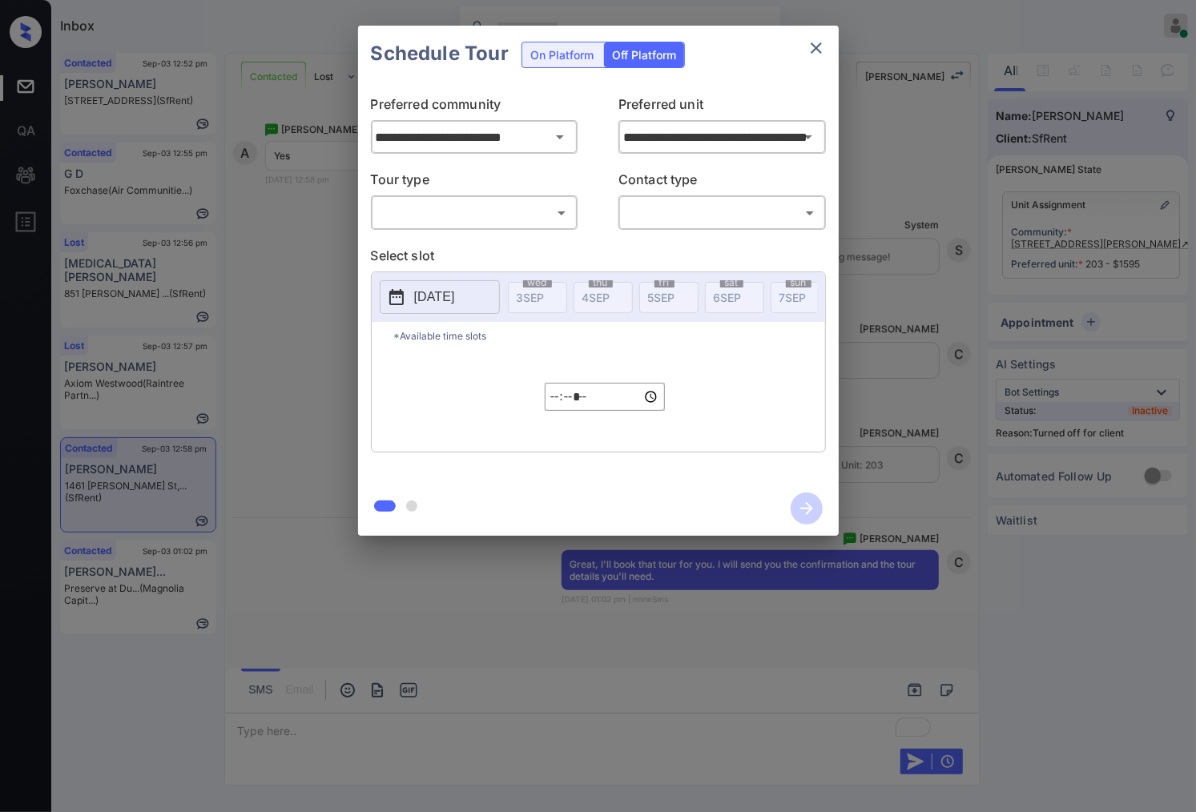
click at [524, 217] on body "Inbox [PERSON_NAME] Online Set yourself offline Set yourself on break Profile S…" at bounding box center [598, 406] width 1196 height 812
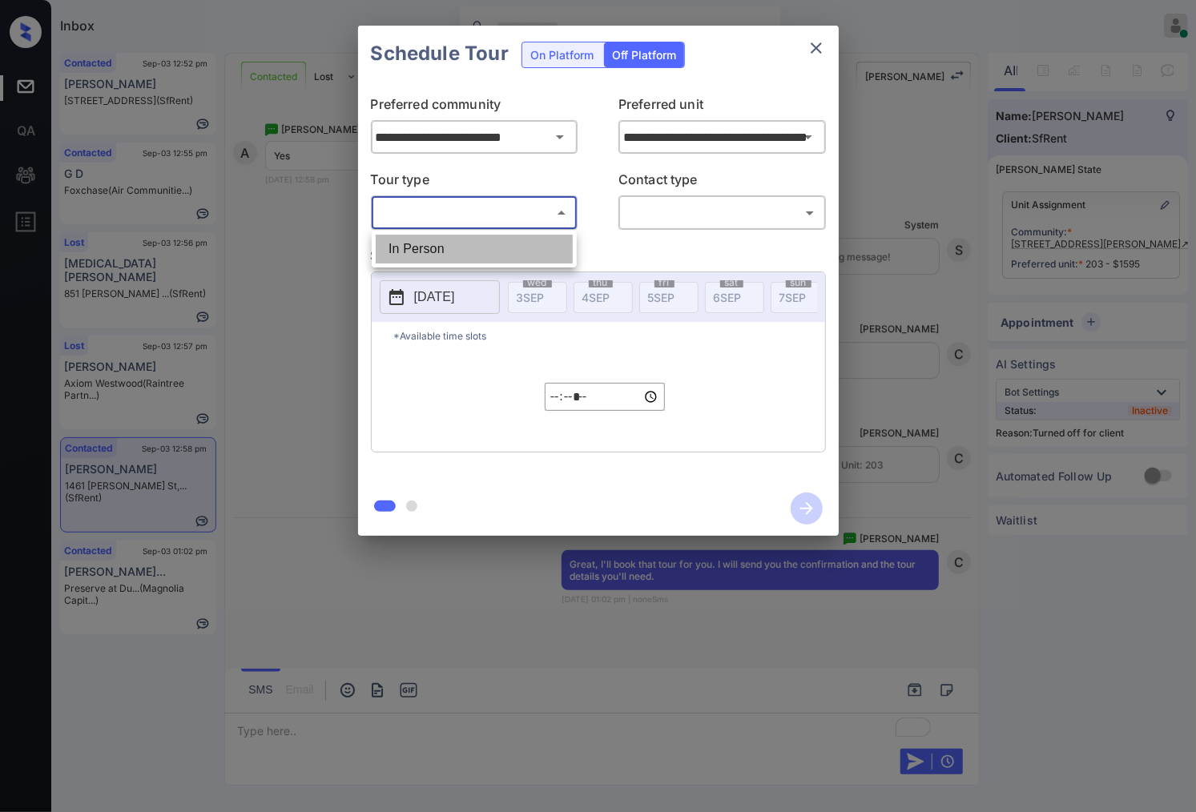
click at [514, 257] on li "In Person" at bounding box center [474, 249] width 197 height 29
type input "********"
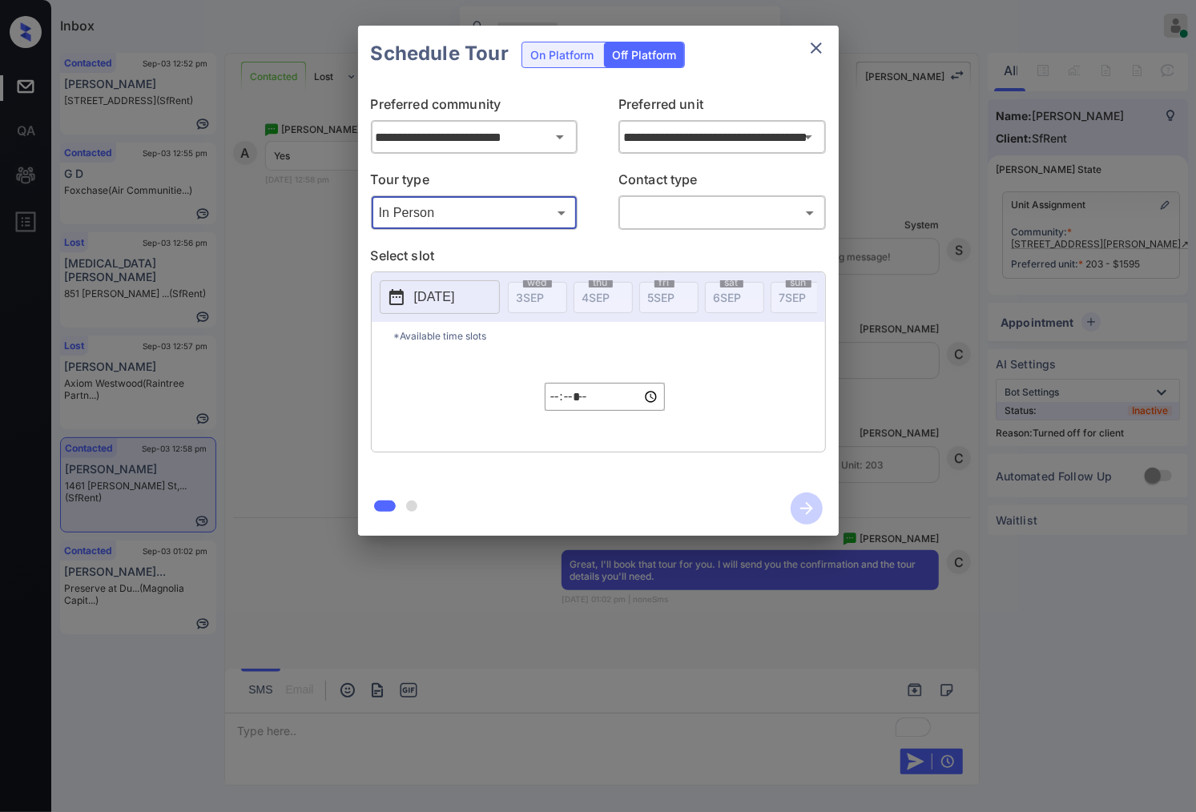
click at [742, 190] on p "Contact type" at bounding box center [723, 183] width 208 height 26
click at [670, 205] on body "Inbox Caroline Dacanay Online Set yourself offline Set yourself on break Profil…" at bounding box center [598, 406] width 1196 height 812
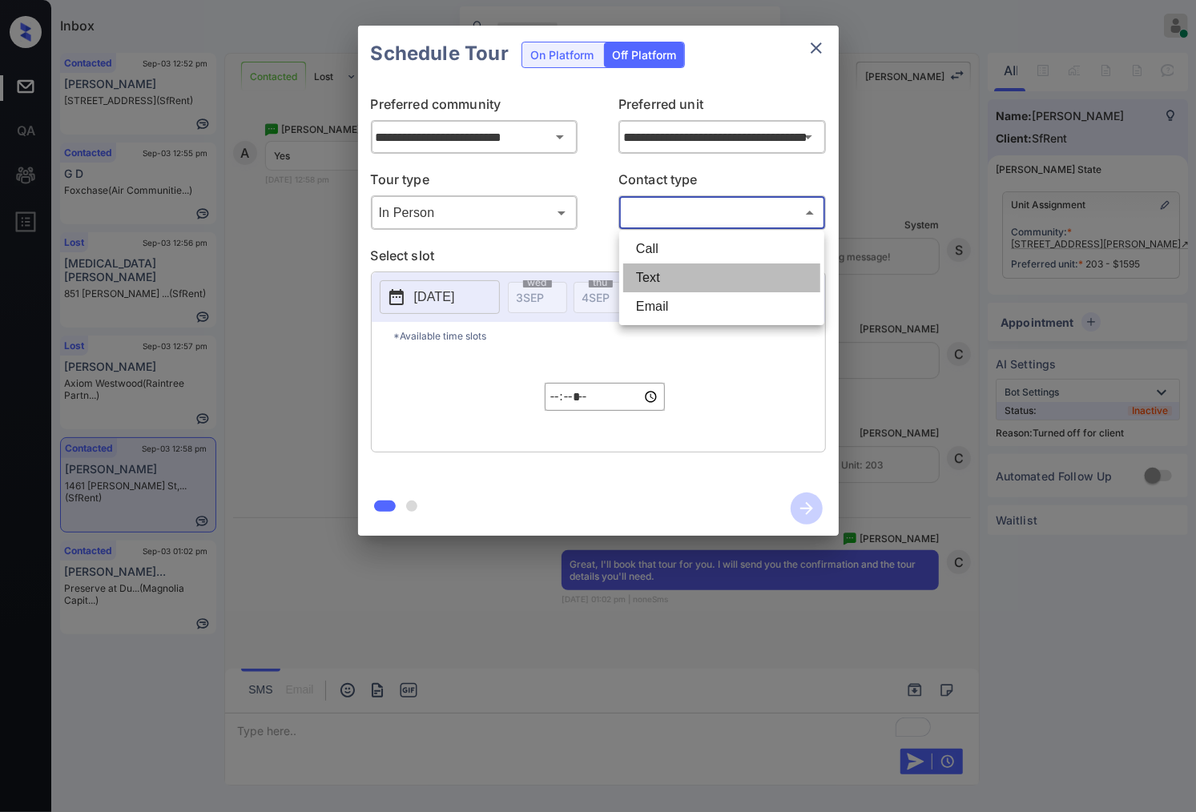
click at [650, 267] on li "Text" at bounding box center [721, 278] width 197 height 29
type input "****"
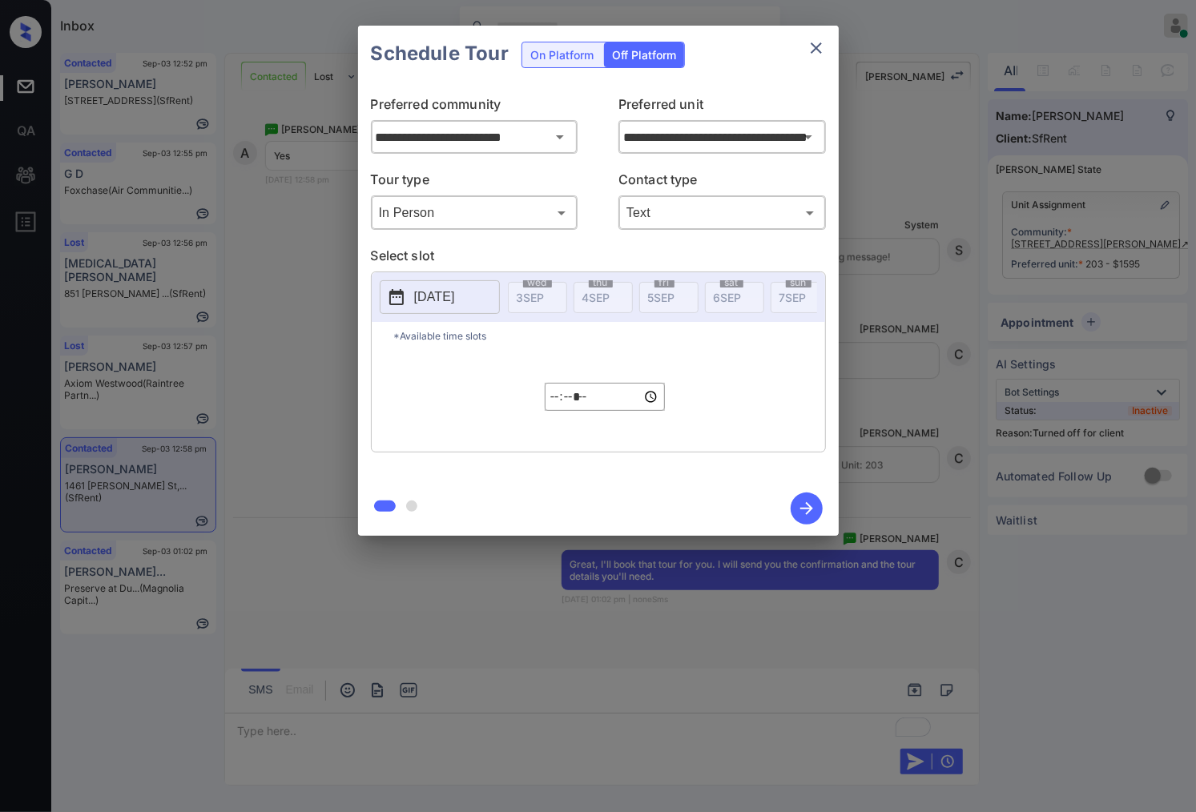
click at [455, 289] on p "2025-09-03" at bounding box center [434, 297] width 41 height 19
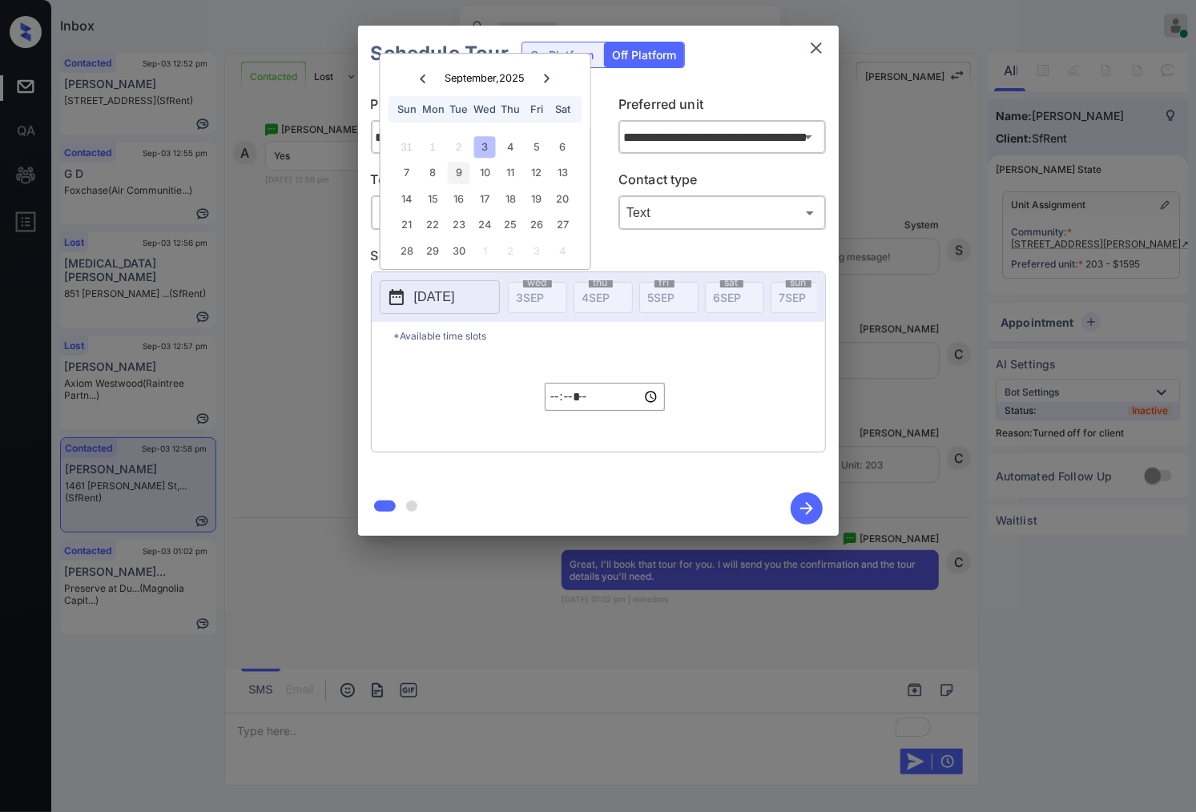
click at [457, 173] on div "9" at bounding box center [459, 174] width 22 height 22
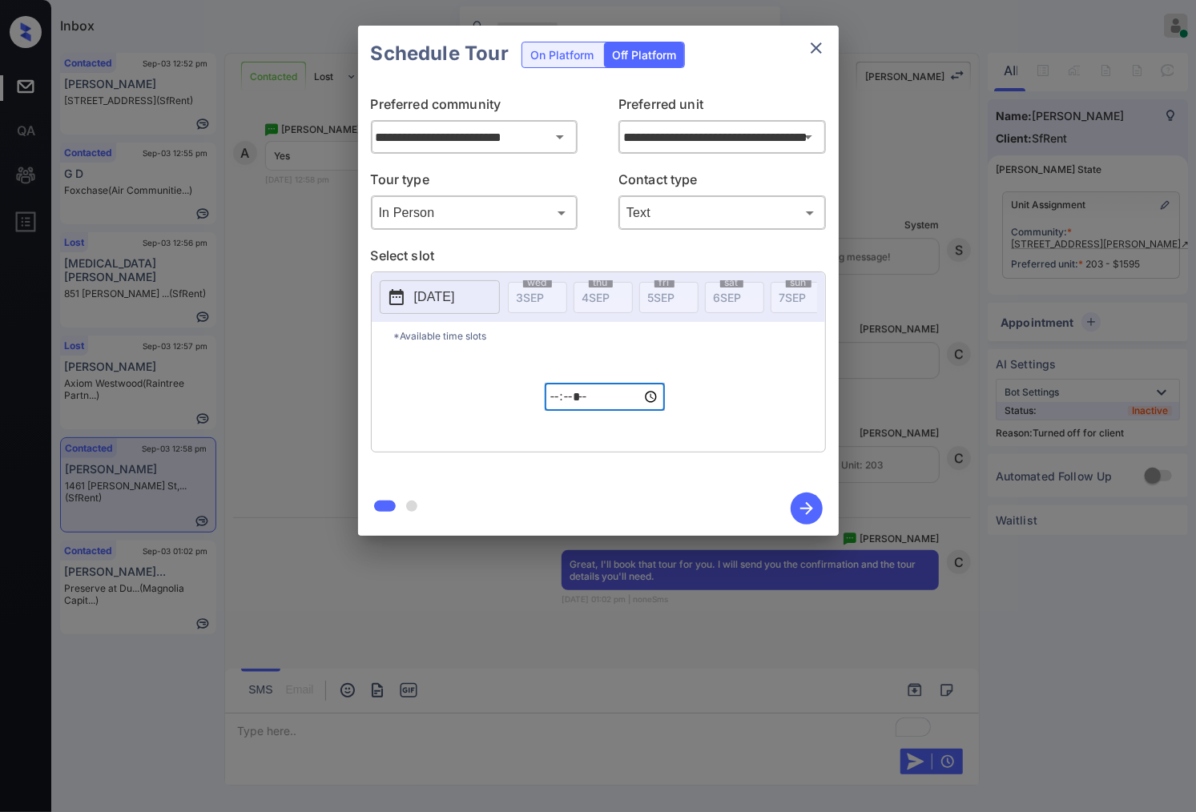
click at [561, 410] on input "*****" at bounding box center [605, 397] width 120 height 28
type input "*****"
click at [796, 506] on icon "button" at bounding box center [807, 509] width 32 height 32
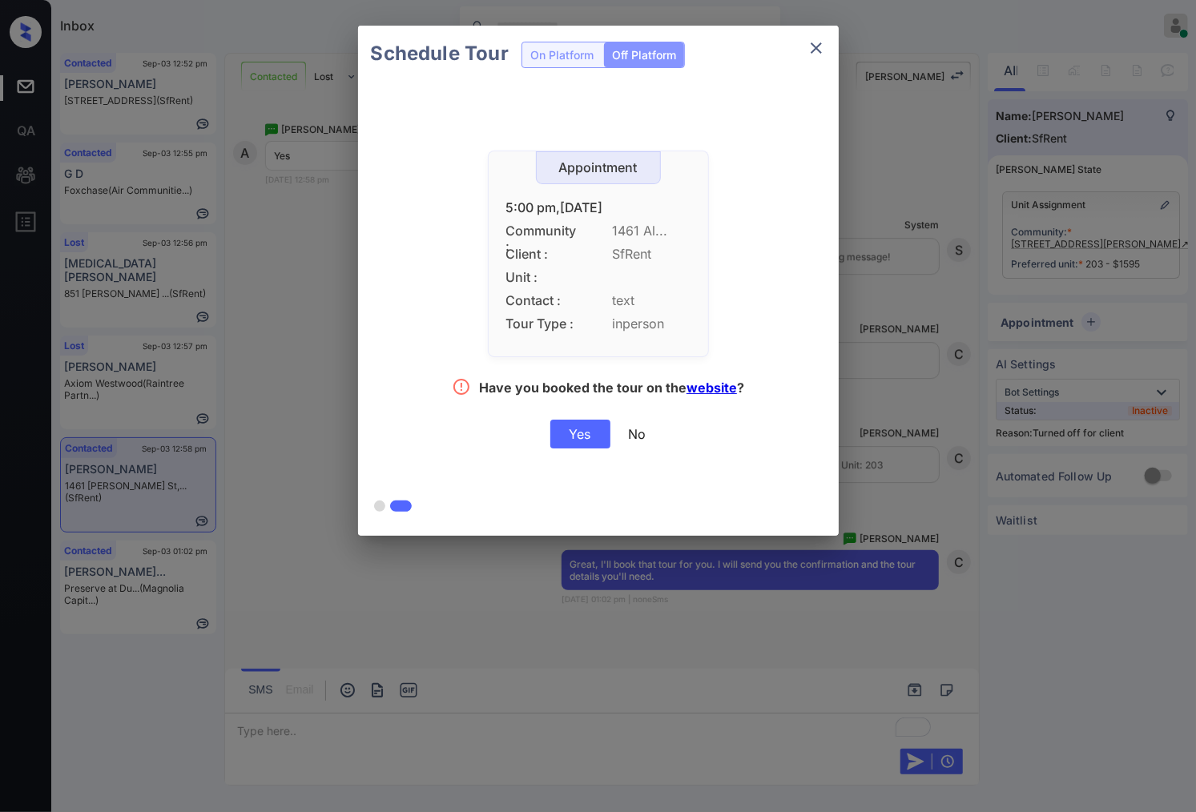
click at [578, 433] on div "Yes" at bounding box center [580, 434] width 60 height 29
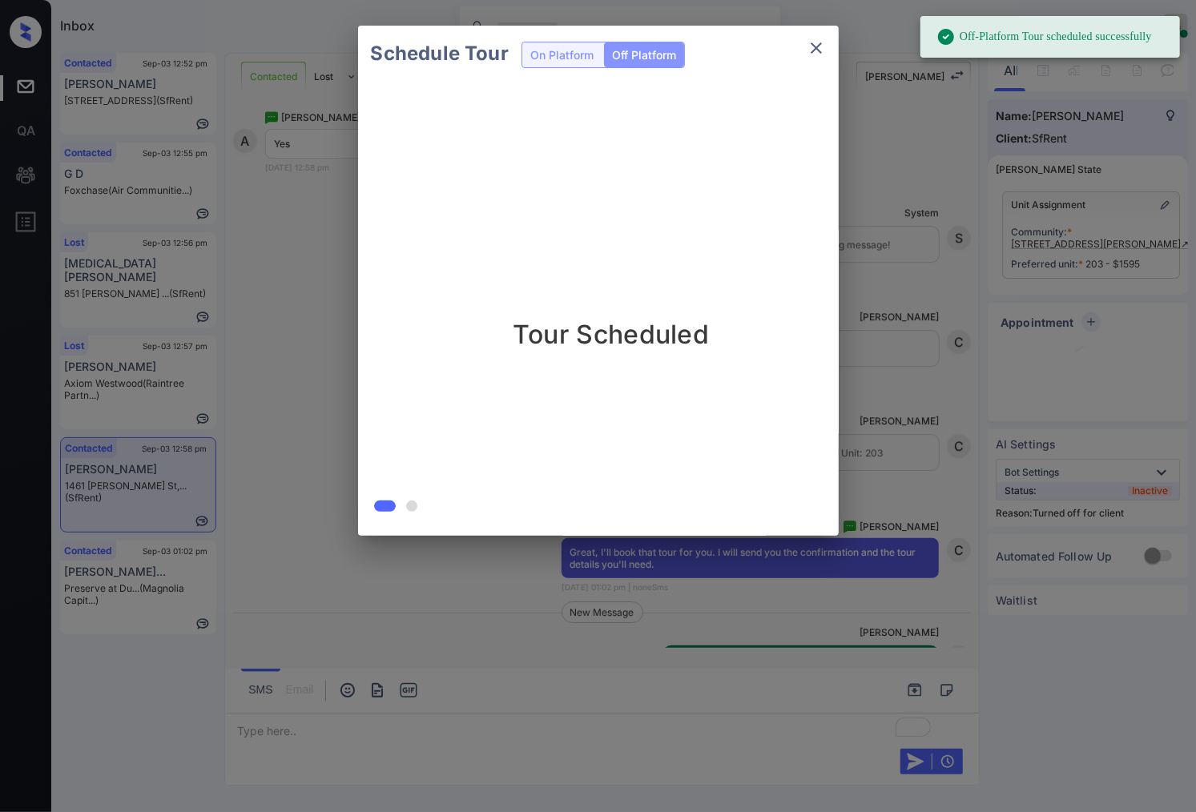
scroll to position [6743, 0]
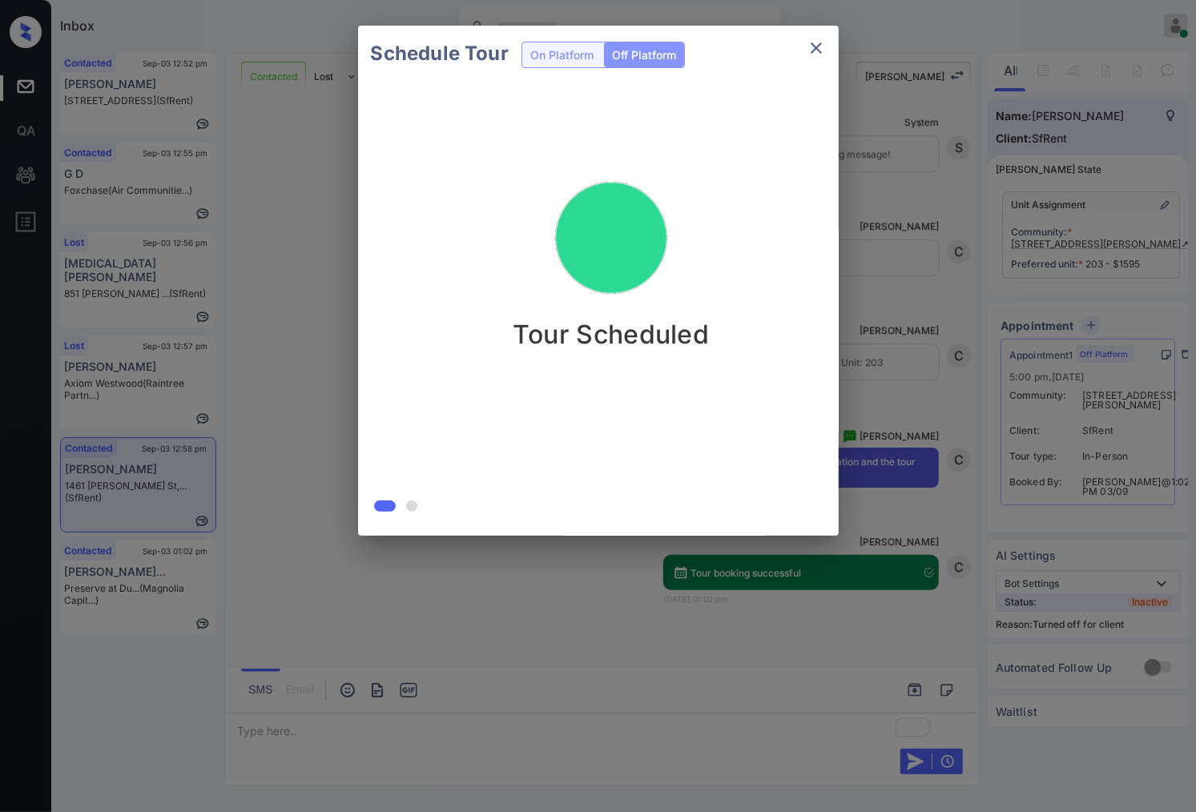
click at [949, 468] on div "Schedule Tour On Platform Off Platform Tour Scheduled" at bounding box center [598, 281] width 1196 height 562
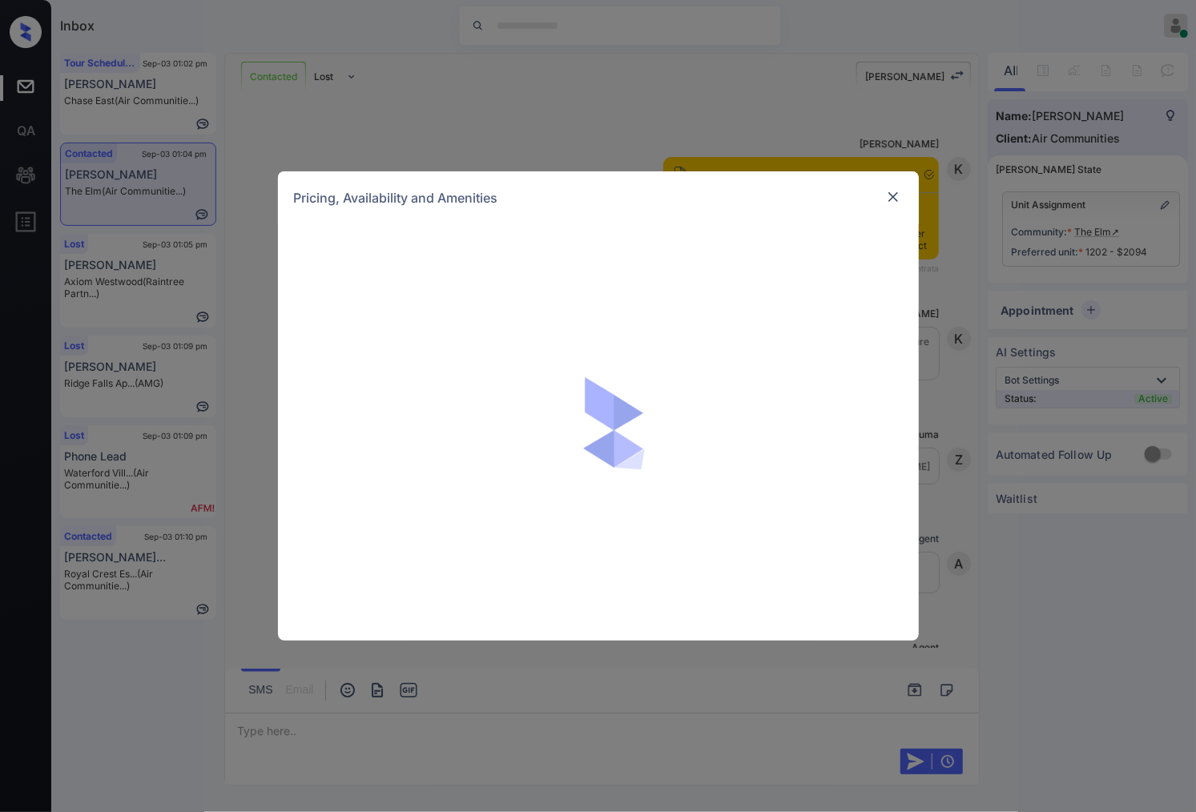
scroll to position [3041, 0]
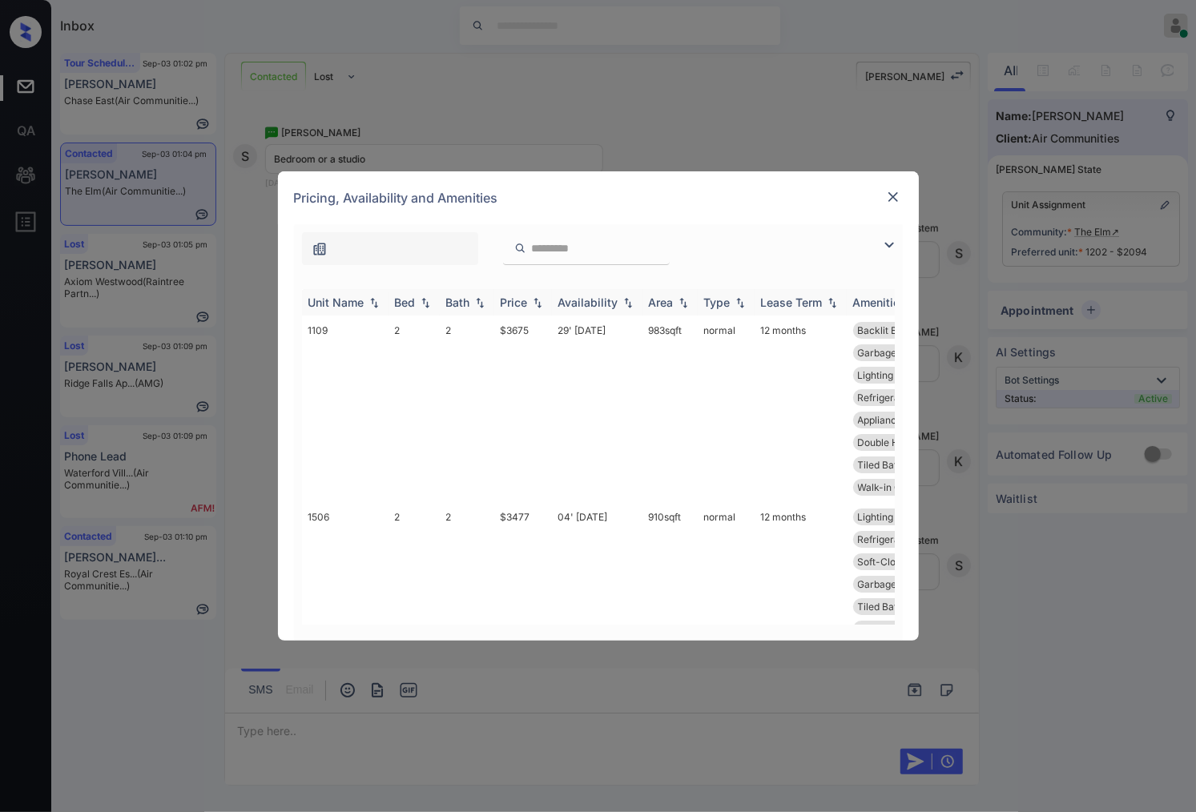
click at [540, 302] on img at bounding box center [538, 302] width 16 height 11
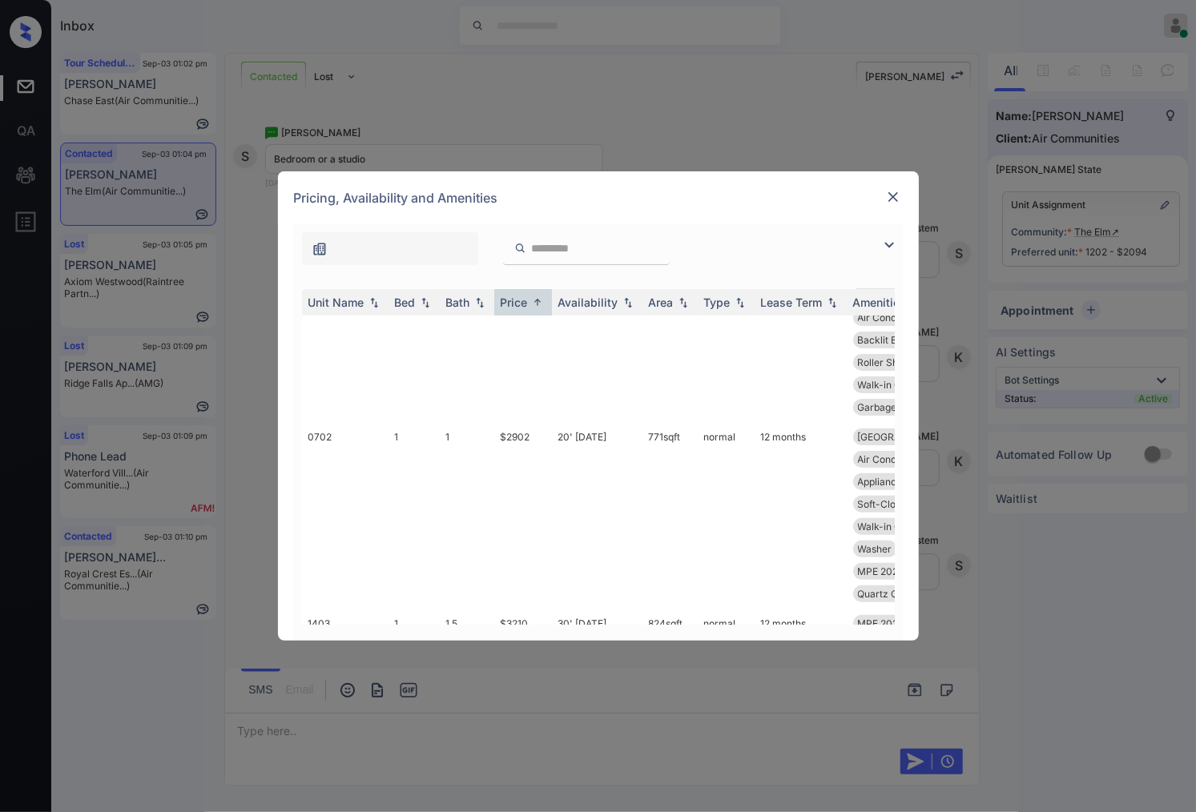
scroll to position [0, 0]
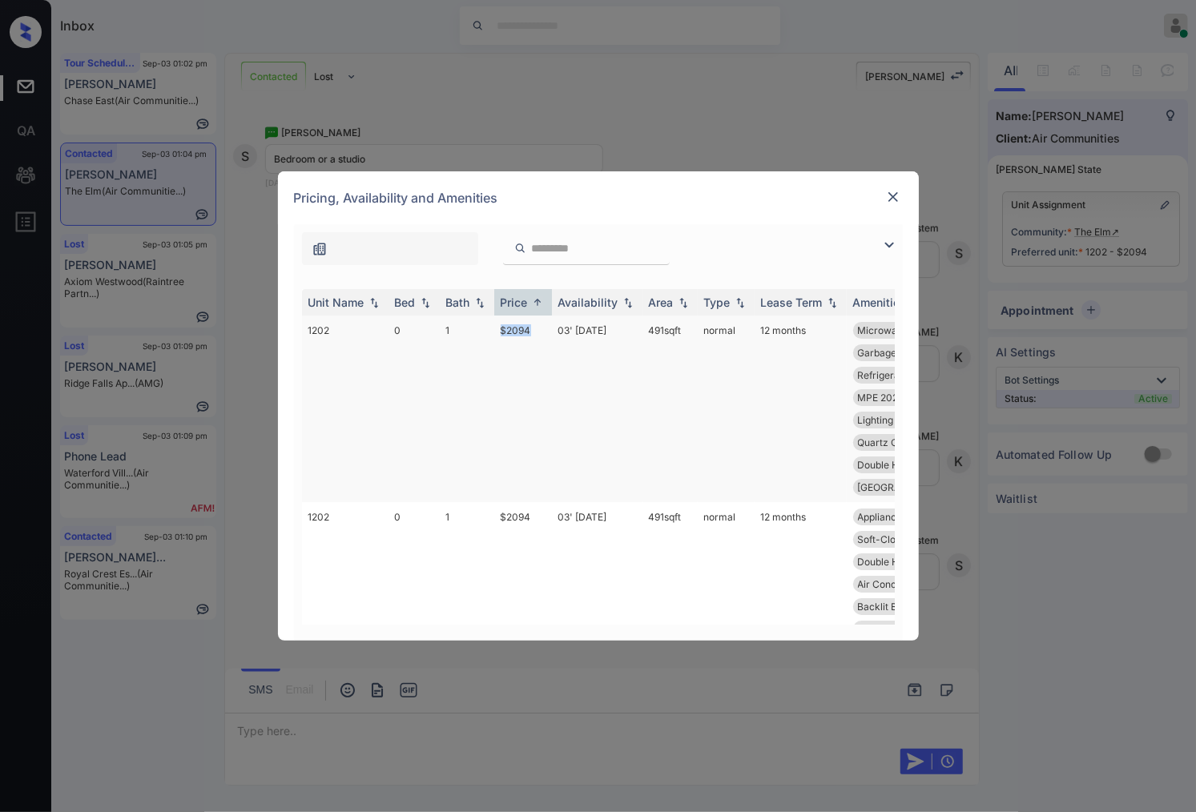
drag, startPoint x: 507, startPoint y: 333, endPoint x: 468, endPoint y: 333, distance: 39.3
click at [468, 333] on tr "1202 0 1 $2094 03' Oct 25 491 sqft normal 12 months Microwave Roller Shades Dis…" at bounding box center [720, 409] width 837 height 187
copy tr "$2094"
click at [515, 359] on td "$2094" at bounding box center [523, 409] width 58 height 187
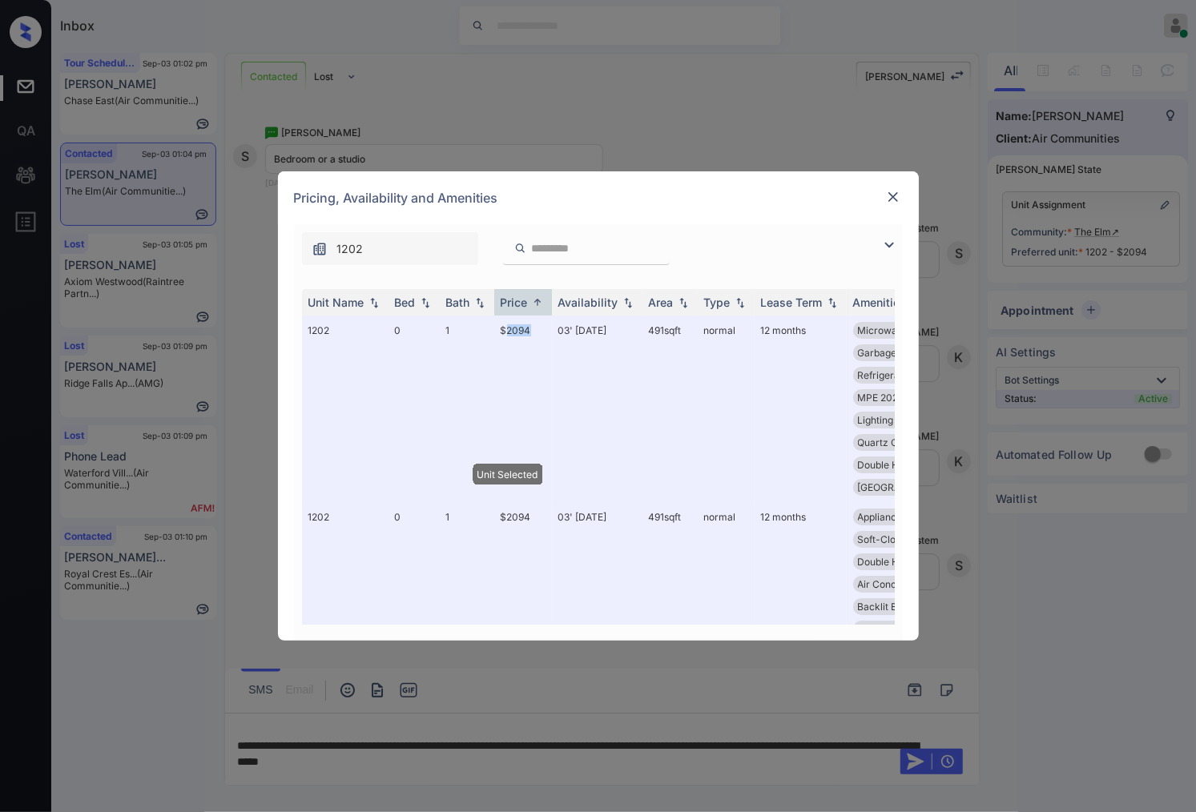
click at [894, 200] on img at bounding box center [893, 197] width 16 height 16
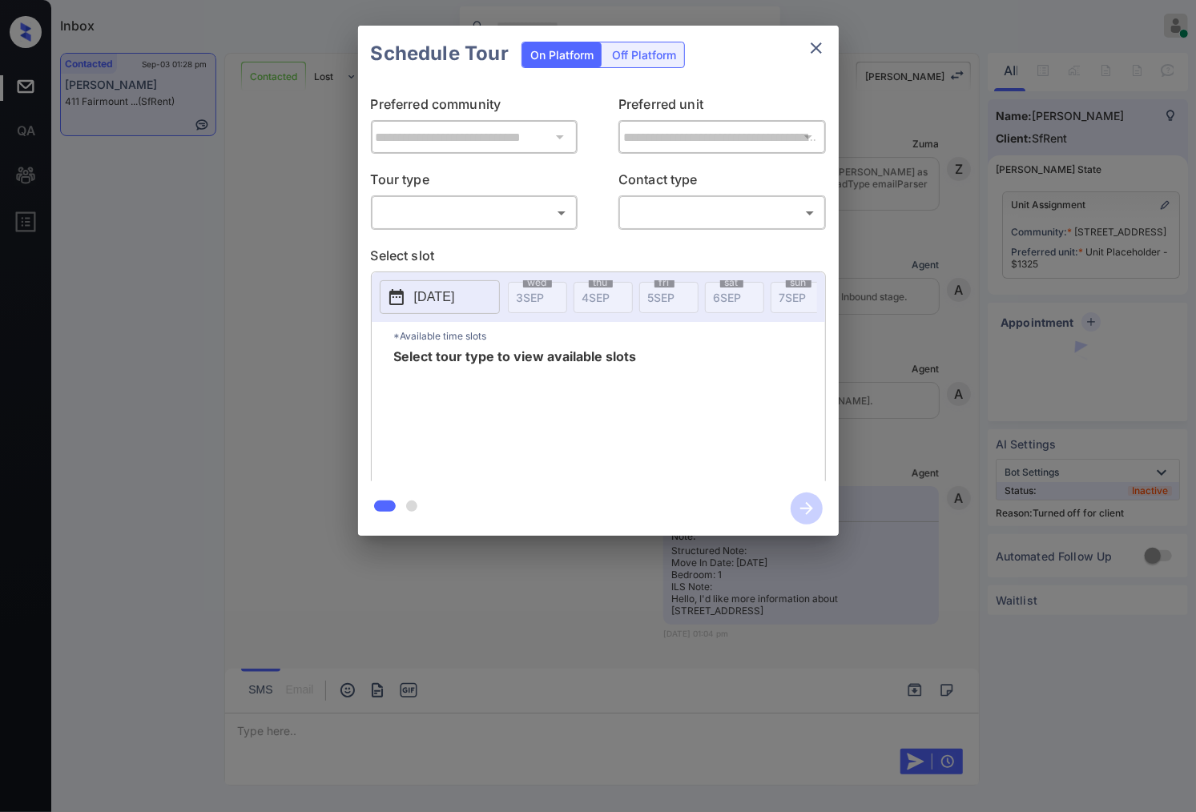
scroll to position [1165, 0]
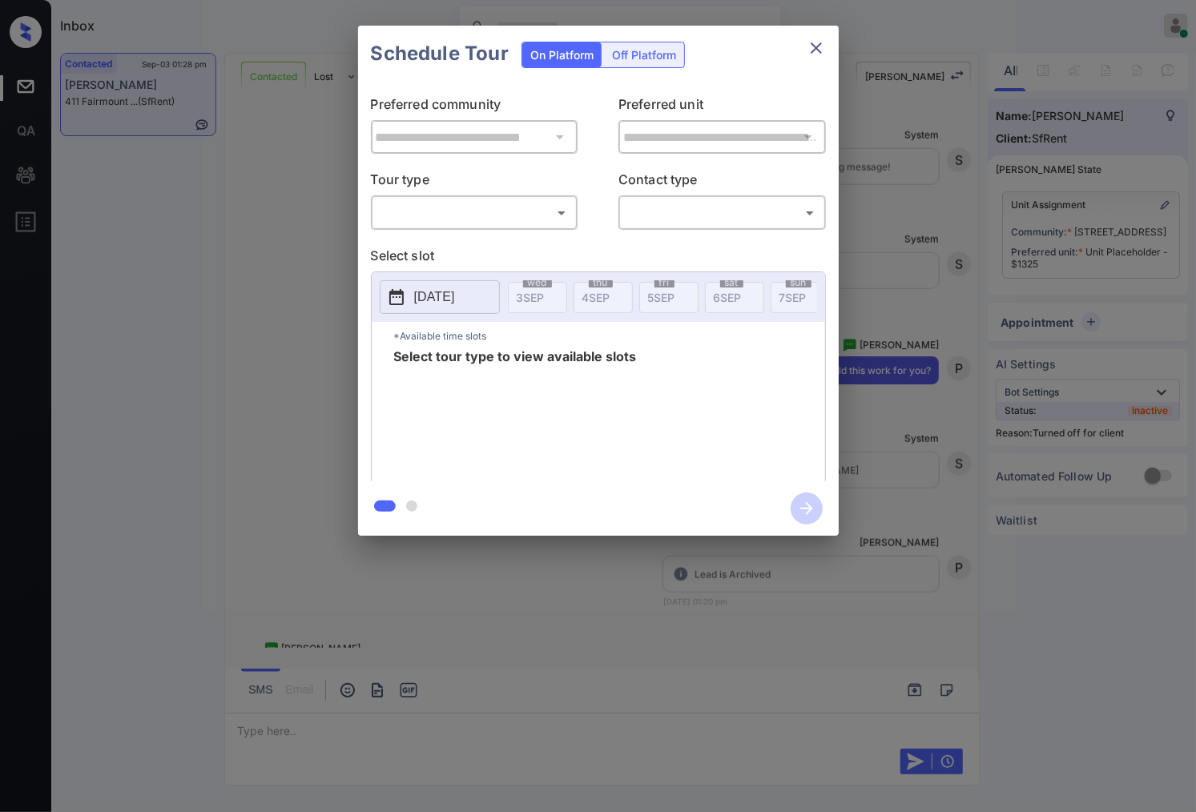
click at [660, 58] on div "Off Platform" at bounding box center [644, 54] width 80 height 25
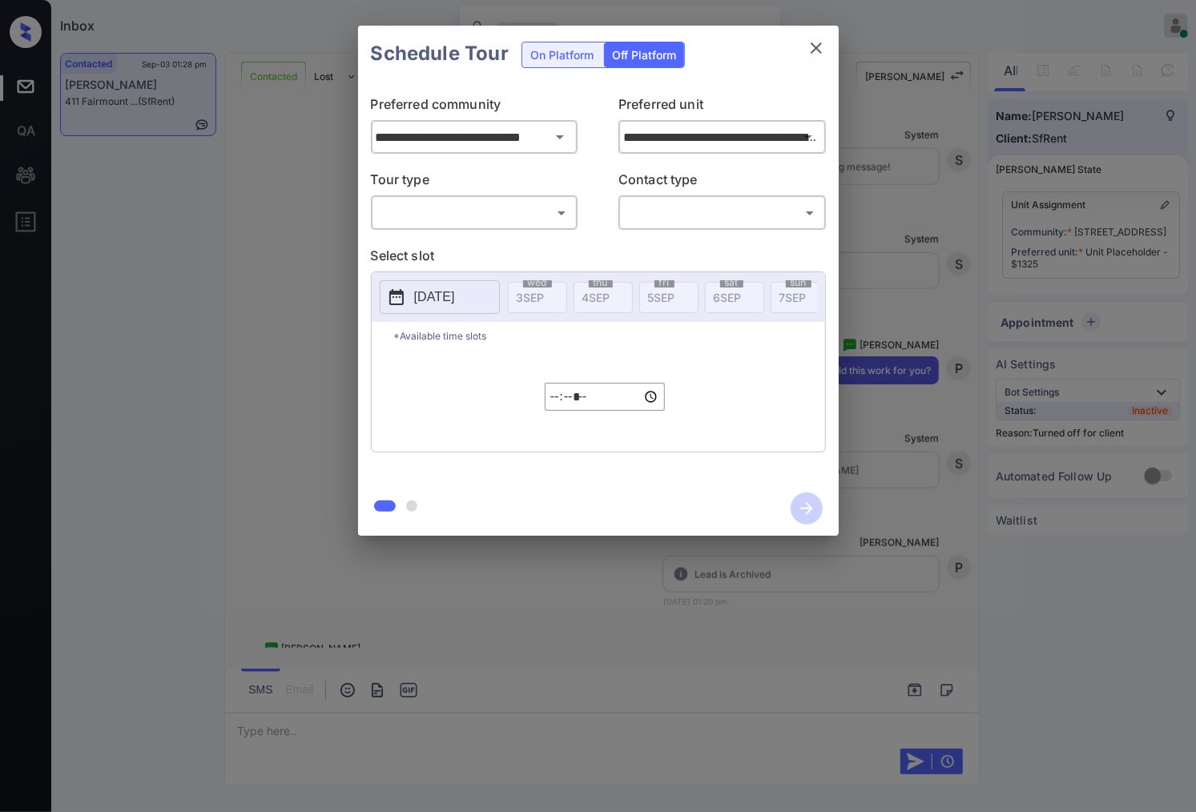
click at [530, 209] on body "Inbox [PERSON_NAME] Online Set yourself offline Set yourself on break Profile S…" at bounding box center [598, 406] width 1196 height 812
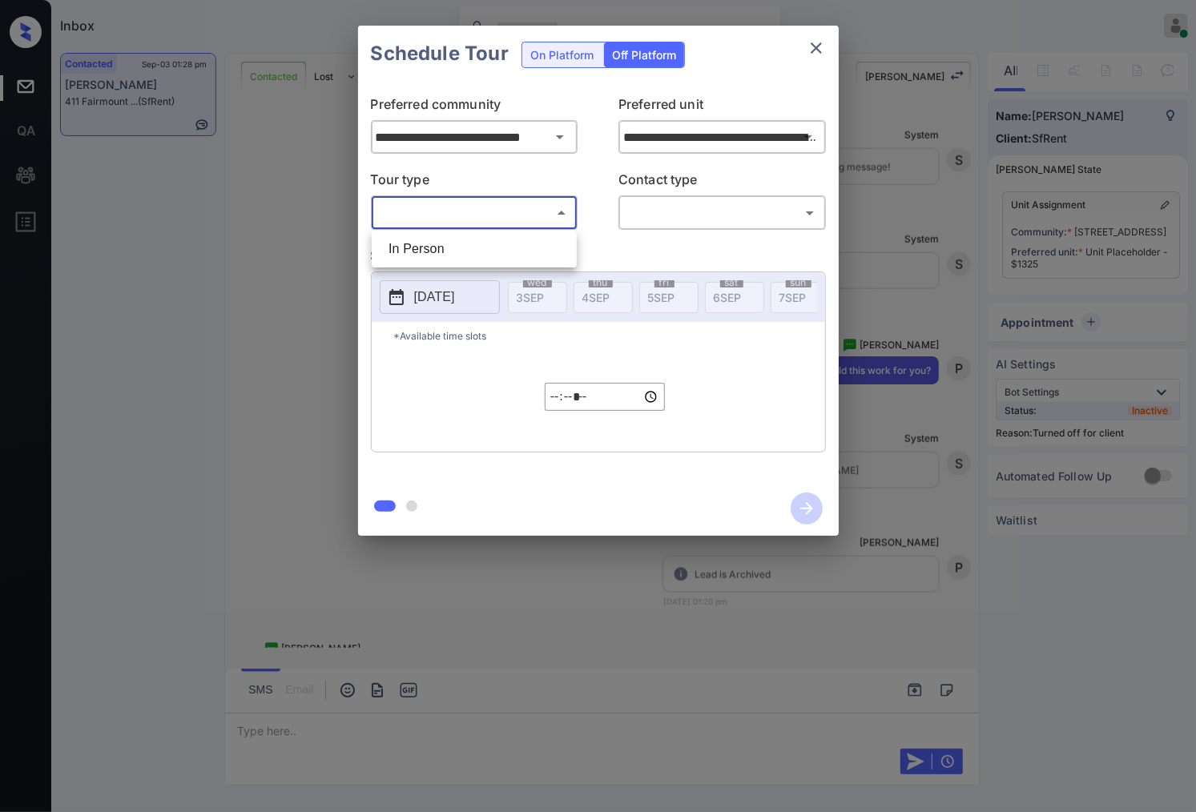
click at [547, 228] on div at bounding box center [598, 406] width 1196 height 812
click at [510, 225] on body "Inbox [PERSON_NAME] Online Set yourself offline Set yourself on break Profile S…" at bounding box center [598, 406] width 1196 height 812
click at [525, 262] on li "In Person" at bounding box center [474, 249] width 197 height 29
type input "********"
click at [665, 220] on body "Inbox [PERSON_NAME] Online Set yourself offline Set yourself on break Profile S…" at bounding box center [598, 406] width 1196 height 812
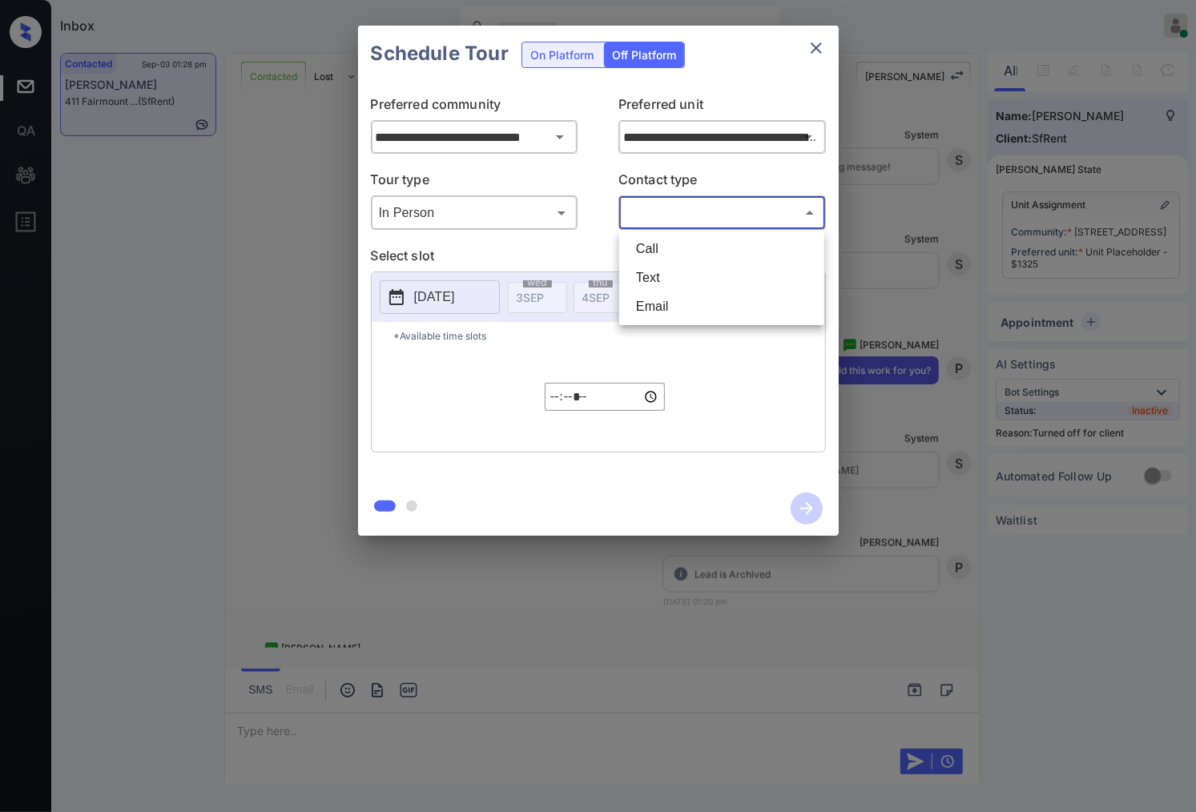
click at [668, 281] on li "Text" at bounding box center [721, 278] width 197 height 29
type input "****"
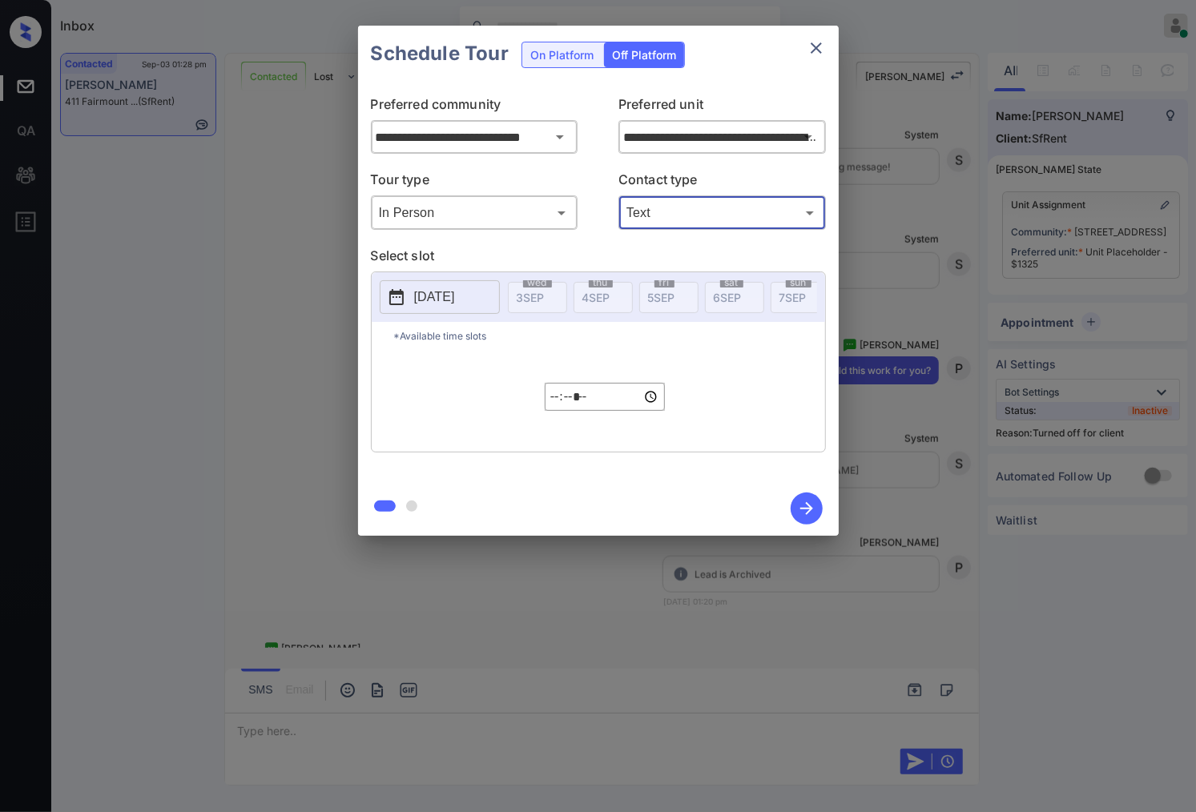
click at [455, 290] on p "[DATE]" at bounding box center [434, 297] width 41 height 19
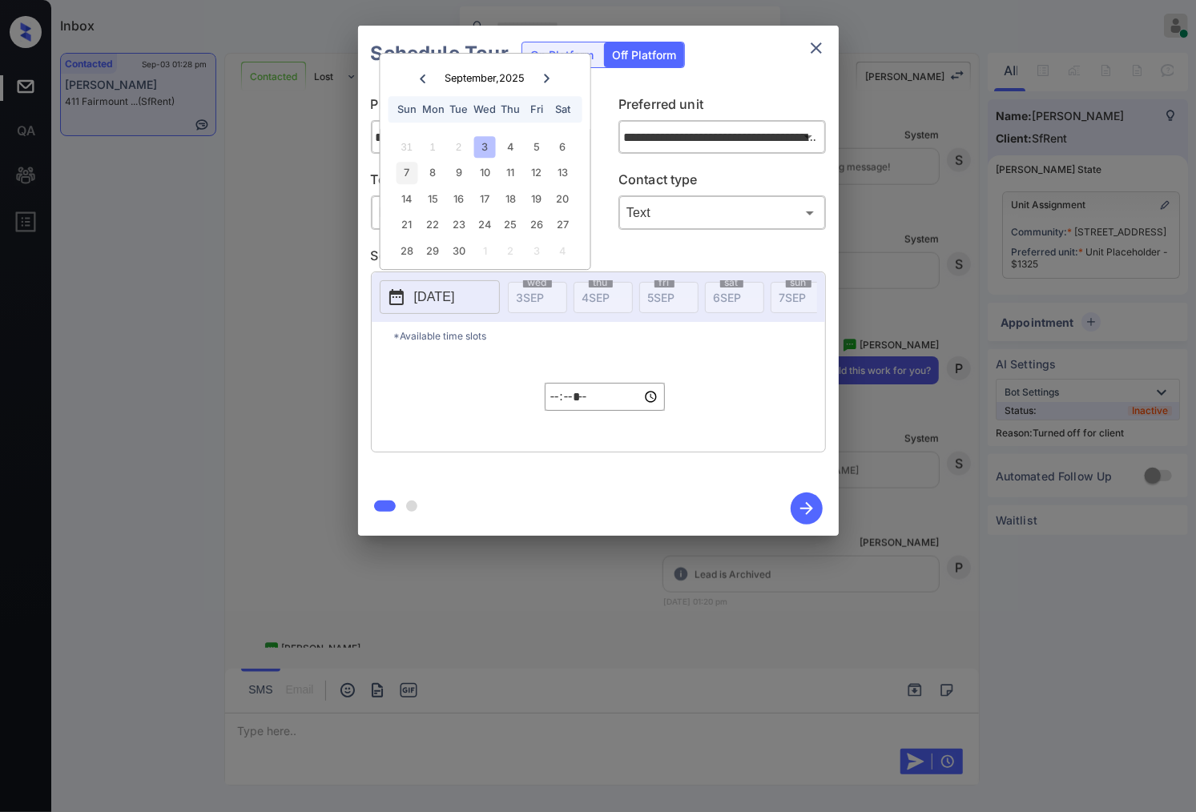
click at [410, 163] on div "7" at bounding box center [407, 174] width 22 height 22
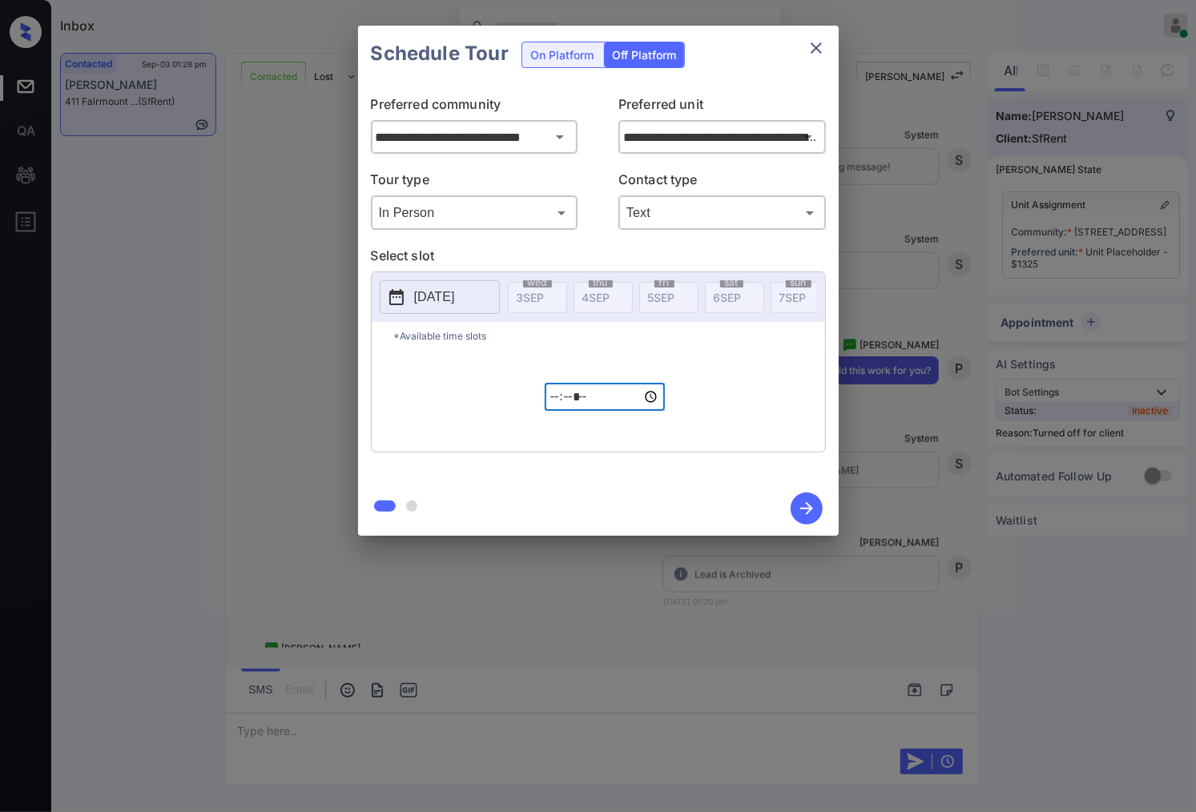
click at [551, 410] on input "*****" at bounding box center [605, 397] width 120 height 28
type input "*****"
click at [809, 514] on icon "button" at bounding box center [807, 509] width 32 height 32
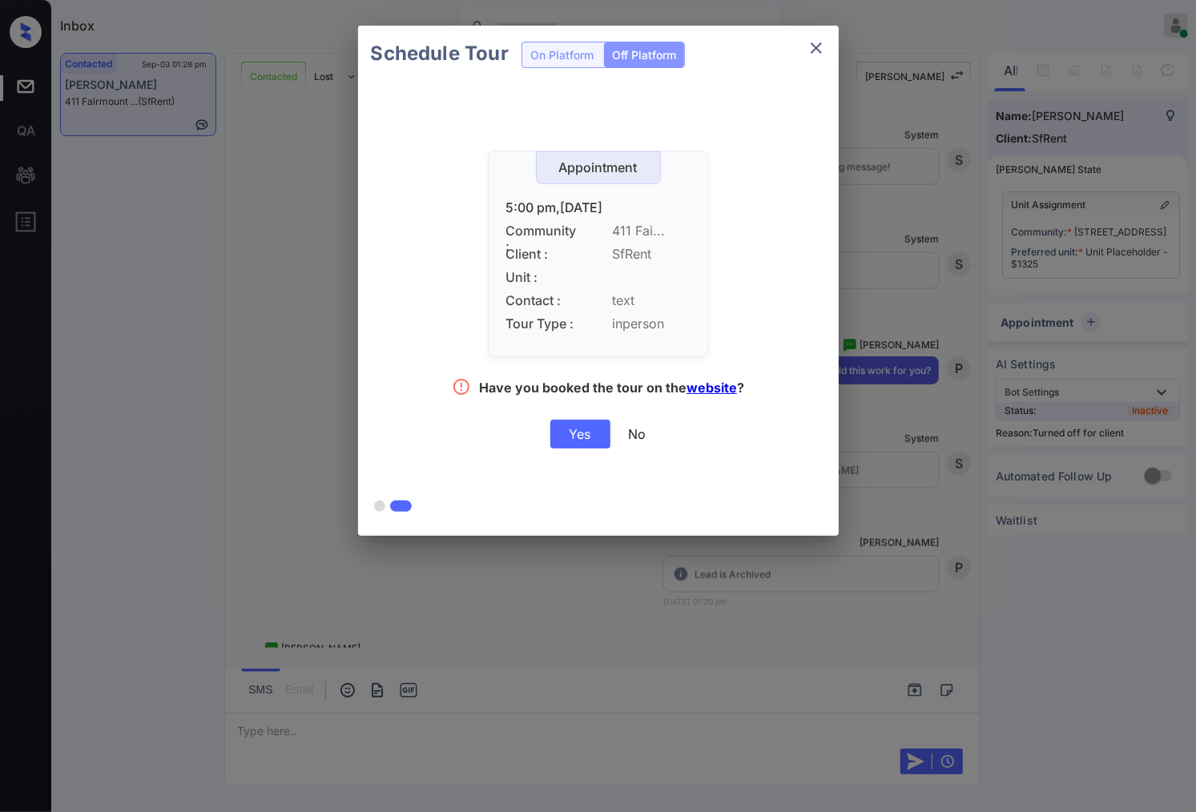
click at [577, 429] on div "Yes" at bounding box center [580, 434] width 60 height 29
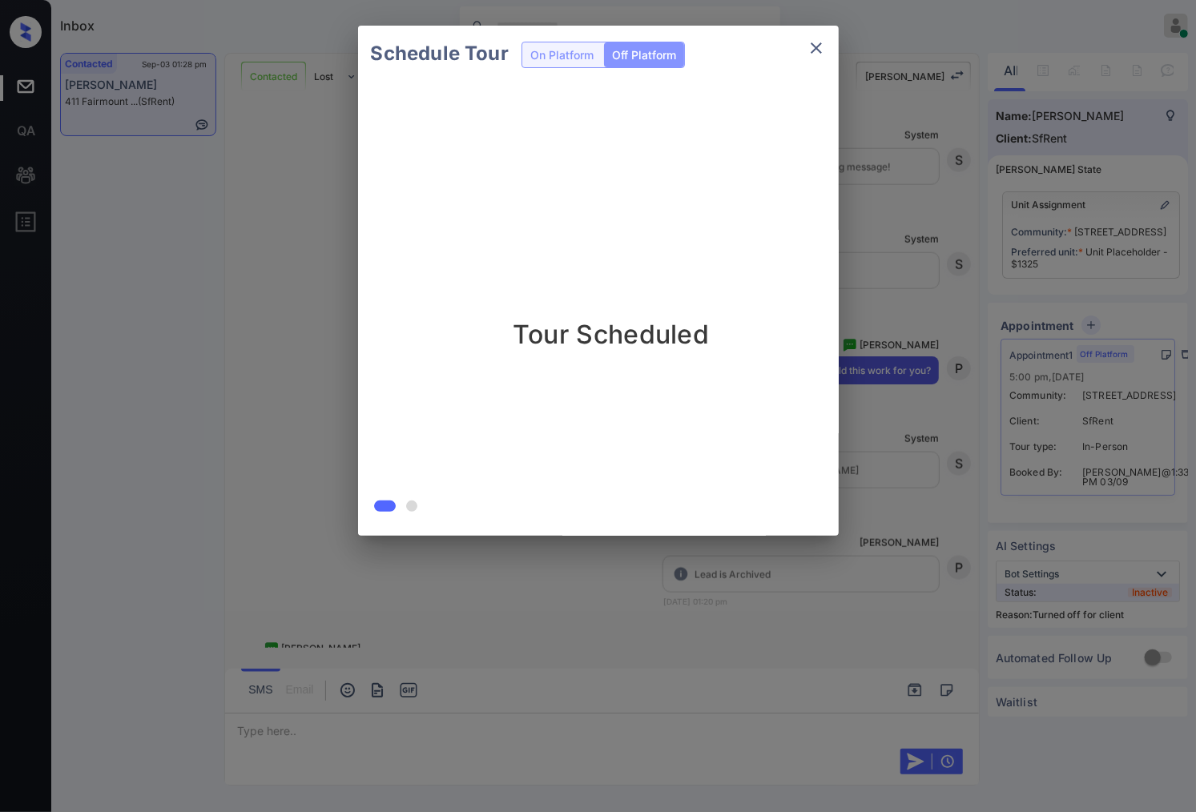
click at [700, 615] on div at bounding box center [598, 406] width 1196 height 812
